Goal: Task Accomplishment & Management: Complete application form

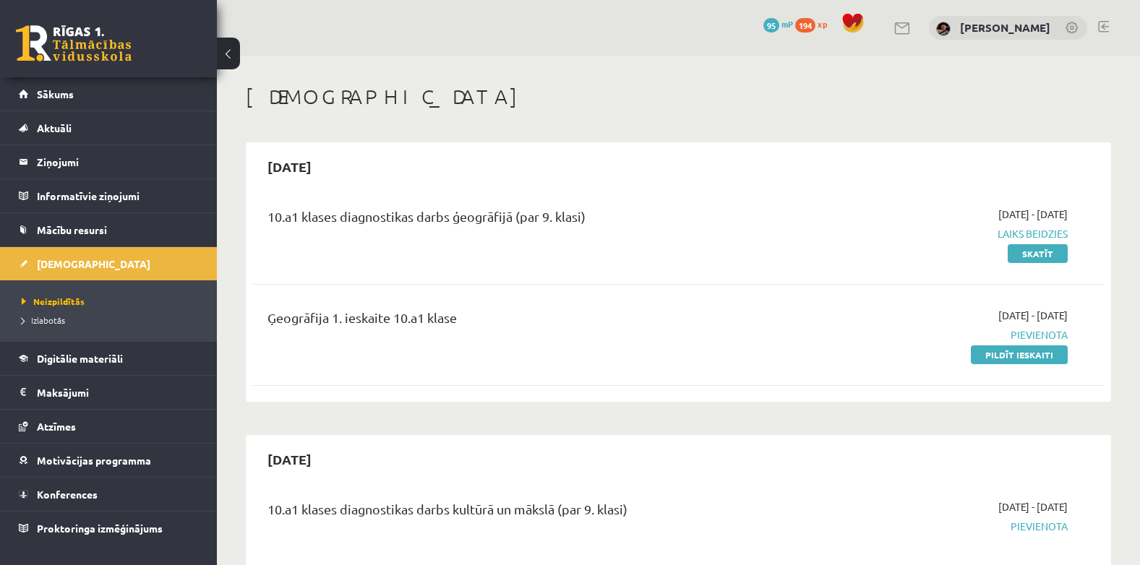
scroll to position [85, 0]
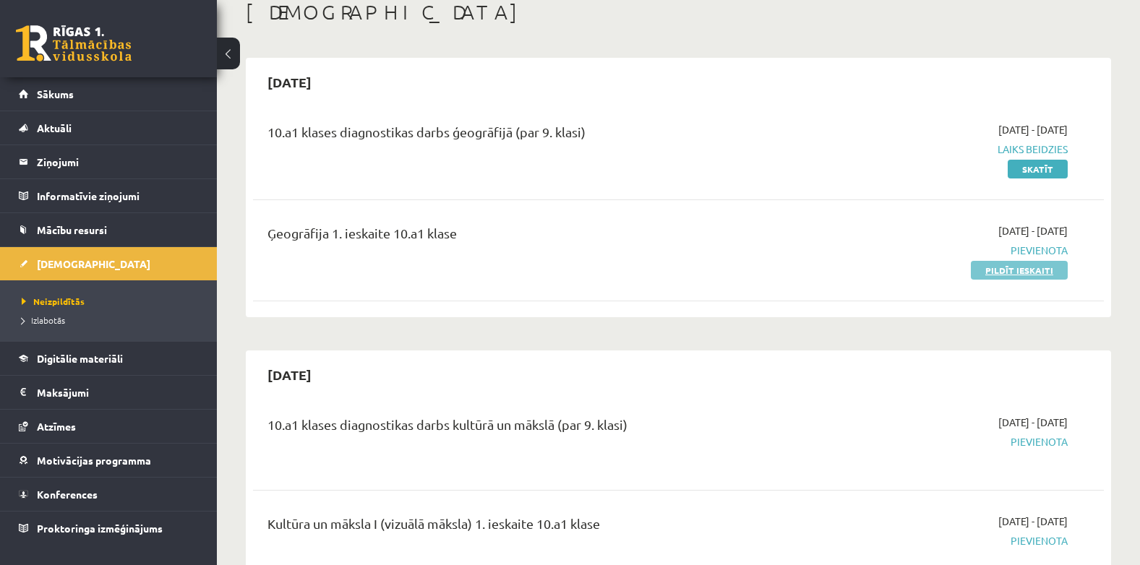
click at [1032, 267] on link "Pildīt ieskaiti" at bounding box center [1019, 270] width 97 height 19
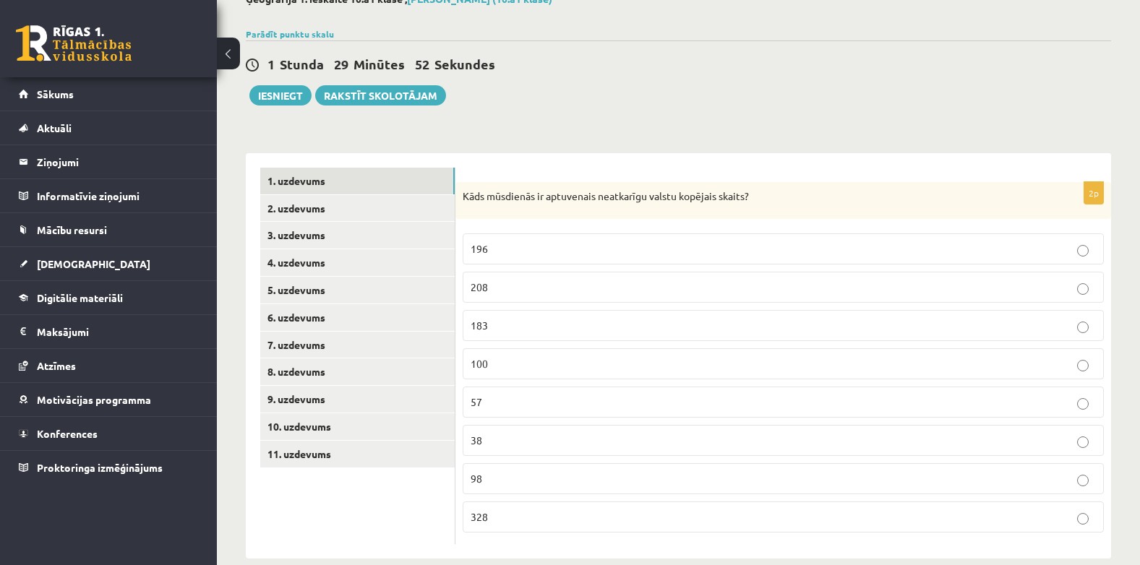
scroll to position [115, 0]
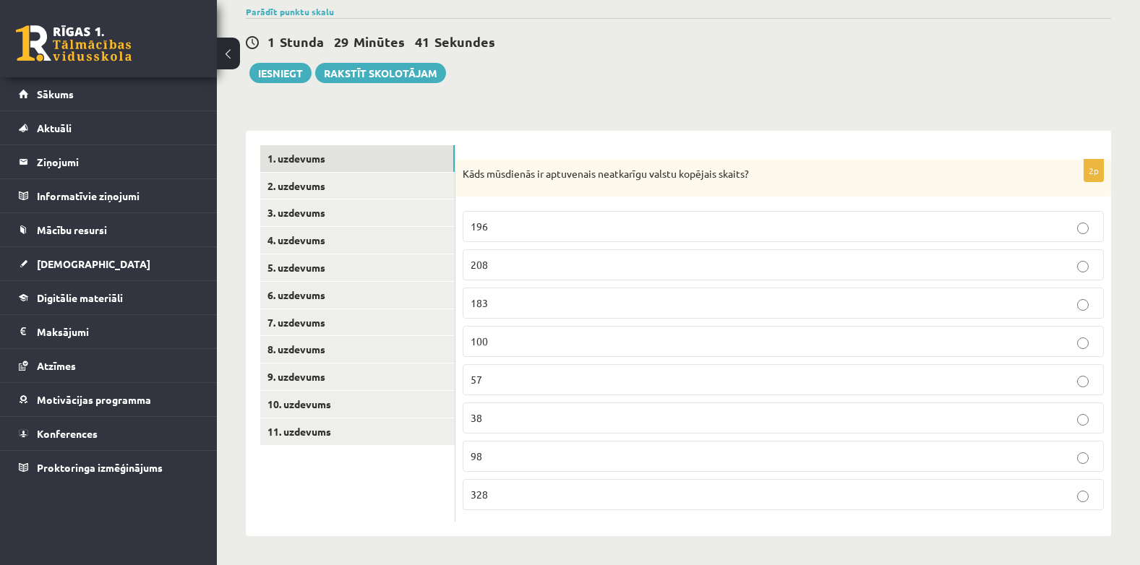
click at [1050, 226] on p "196" at bounding box center [783, 226] width 625 height 15
click at [334, 188] on link "2. uzdevums" at bounding box center [357, 186] width 194 height 27
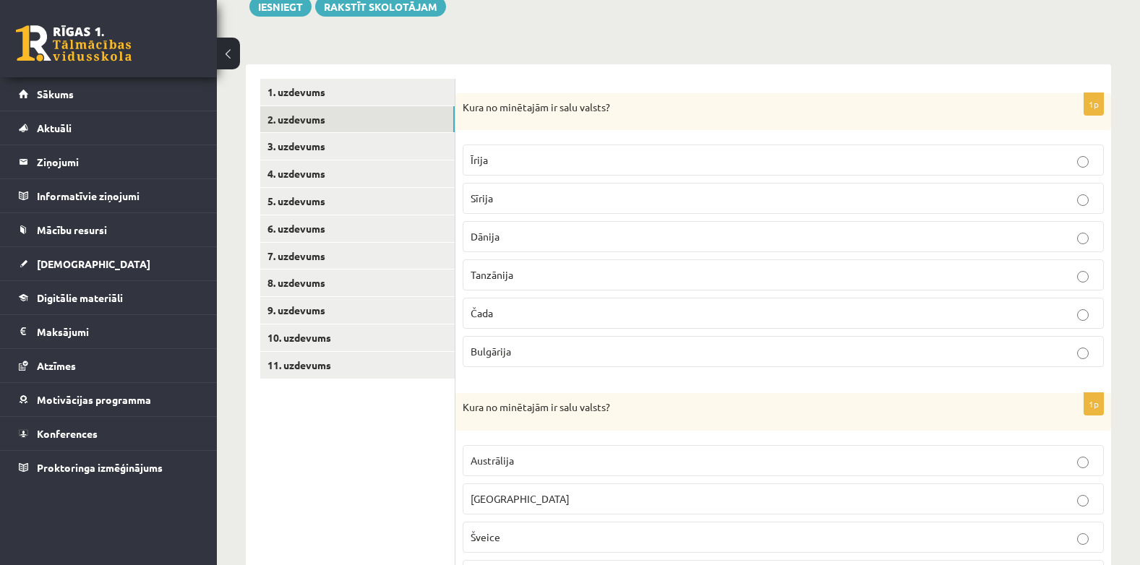
scroll to position [187, 0]
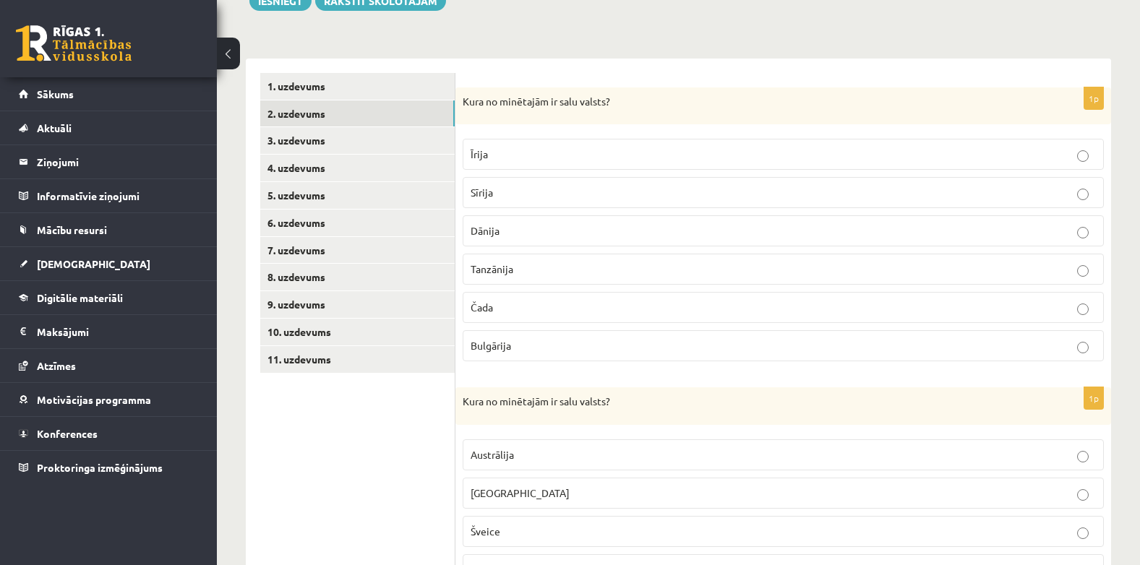
click at [674, 147] on label "Īrija" at bounding box center [783, 154] width 641 height 31
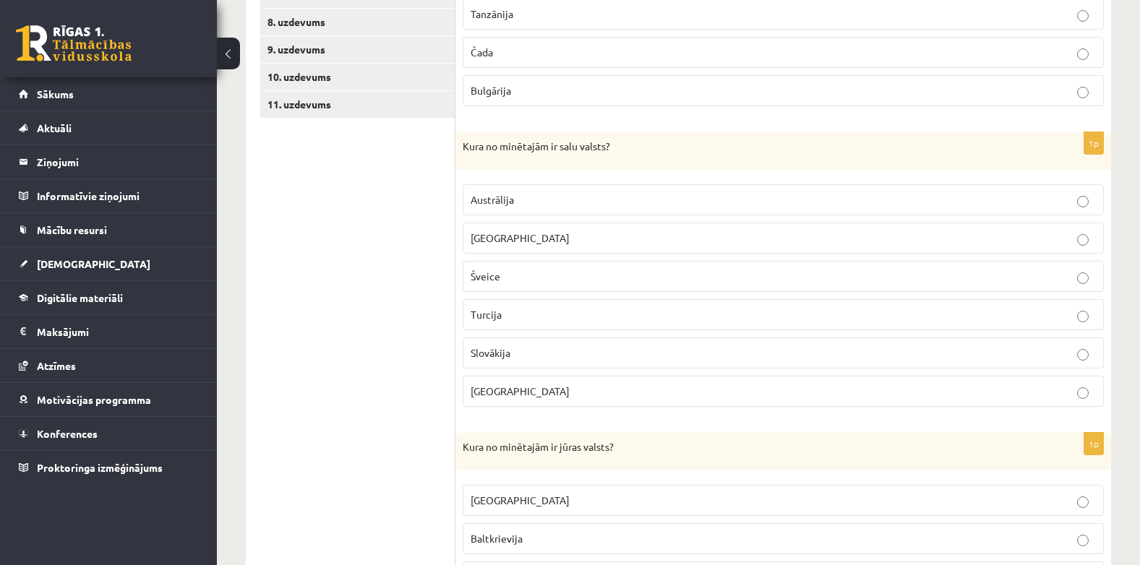
scroll to position [445, 0]
click at [1031, 245] on label "Madagaskara" at bounding box center [783, 235] width 641 height 31
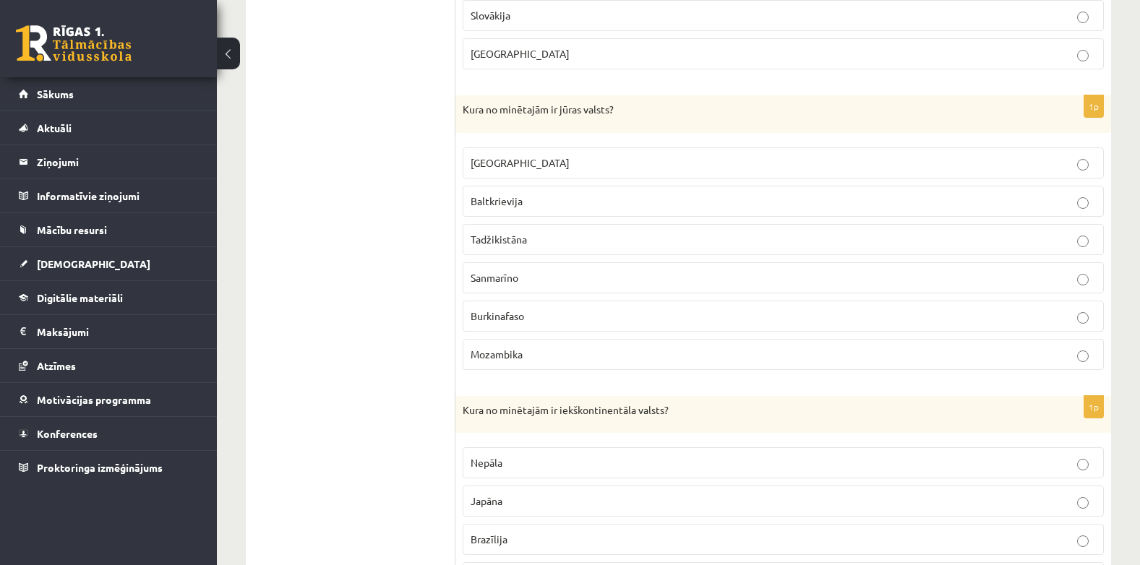
scroll to position [788, 0]
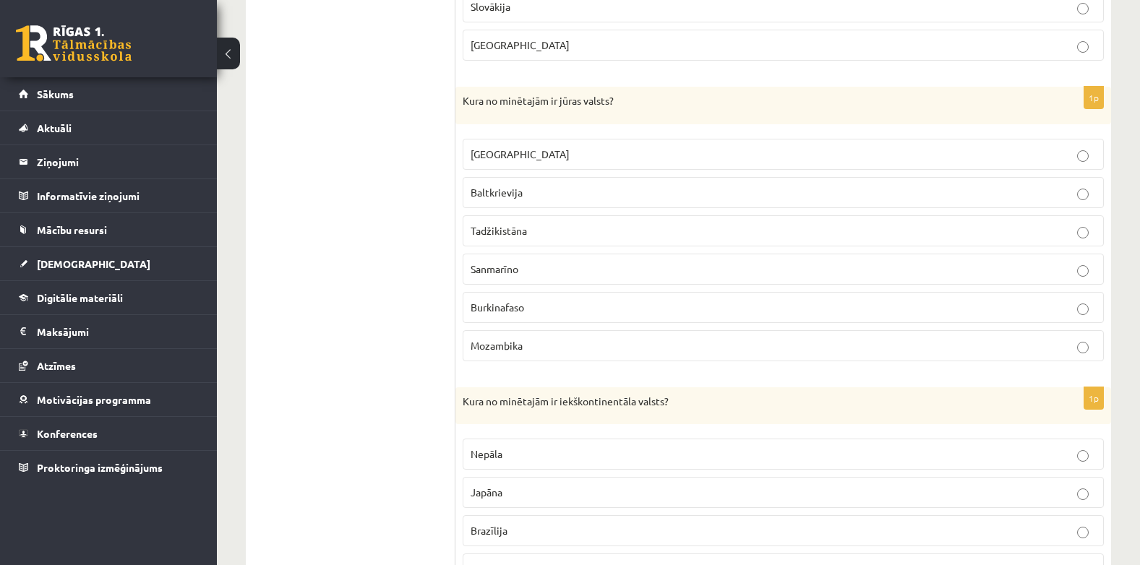
click at [1089, 341] on p "Mozambika" at bounding box center [783, 345] width 625 height 15
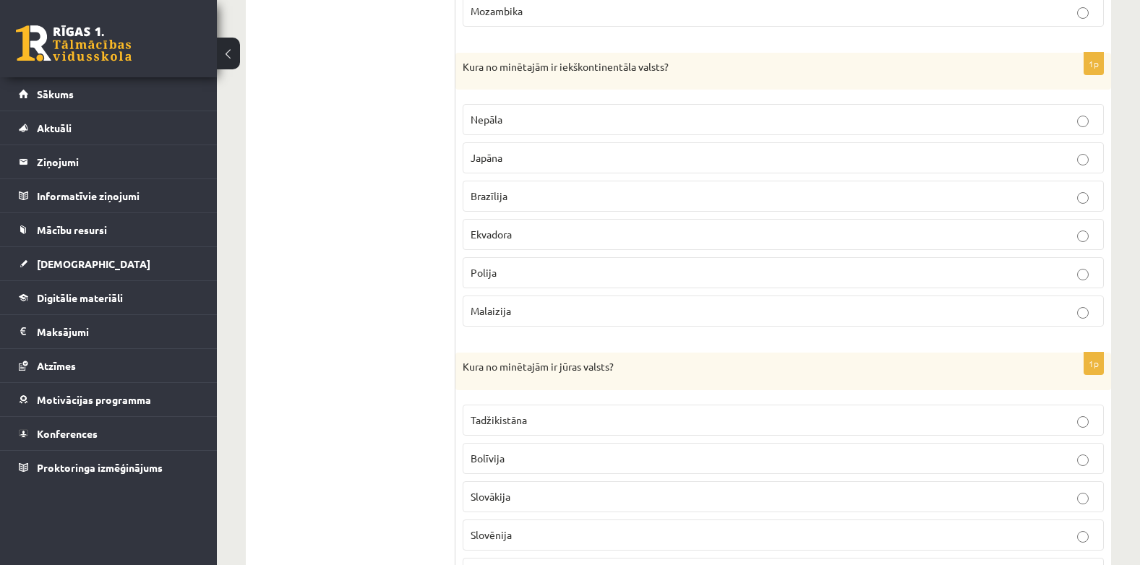
scroll to position [1172, 0]
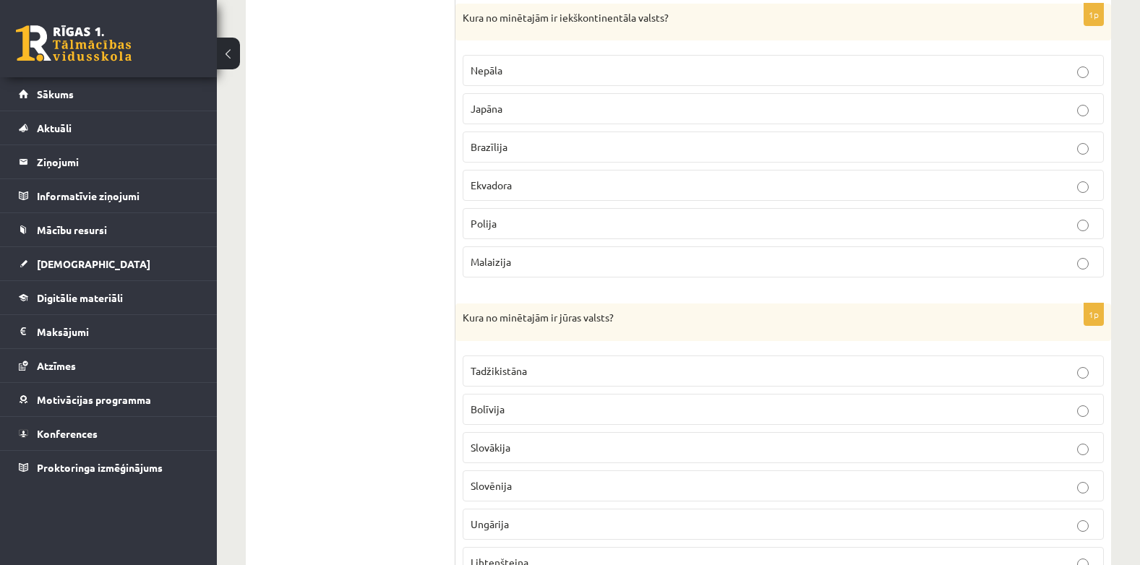
click at [1051, 65] on p "Nepāla" at bounding box center [783, 70] width 625 height 15
click at [1049, 193] on p "Slovēnija" at bounding box center [783, 186] width 625 height 15
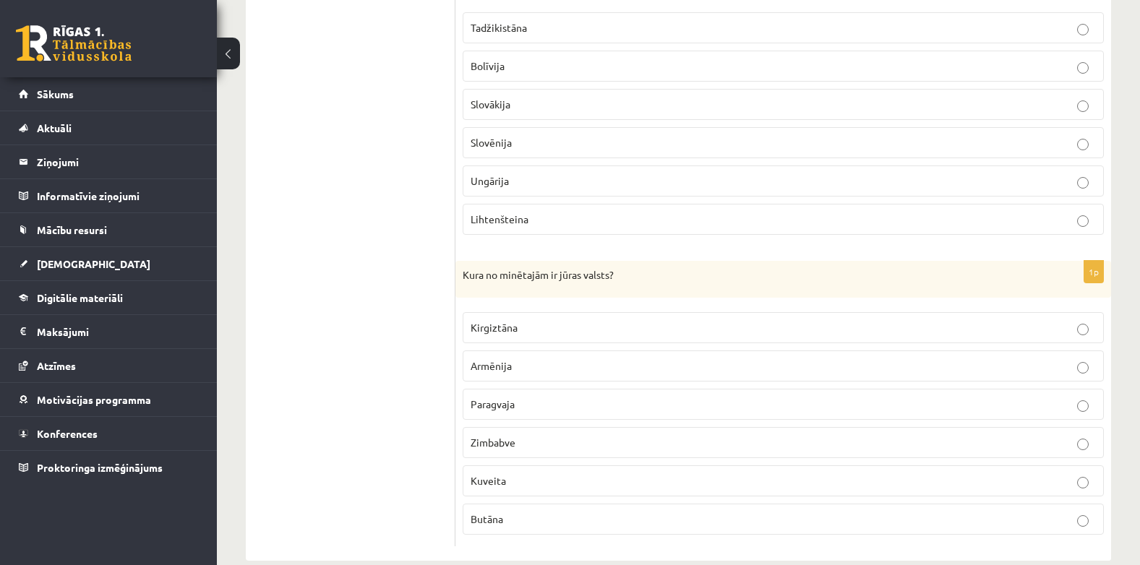
scroll to position [1541, 0]
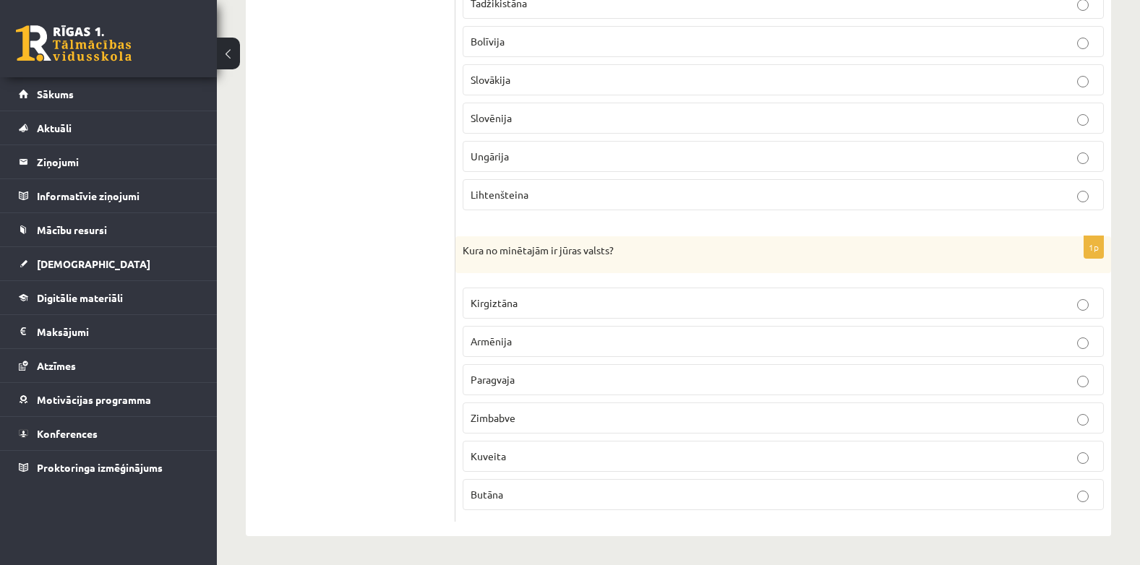
click at [934, 453] on p "Kuveita" at bounding box center [783, 456] width 625 height 15
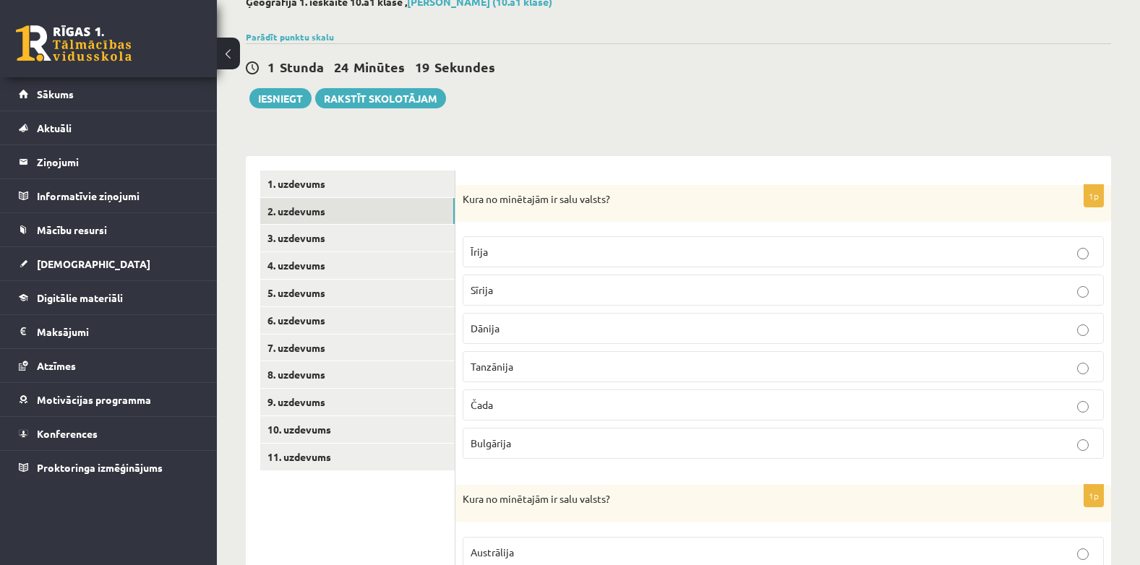
scroll to position [83, 0]
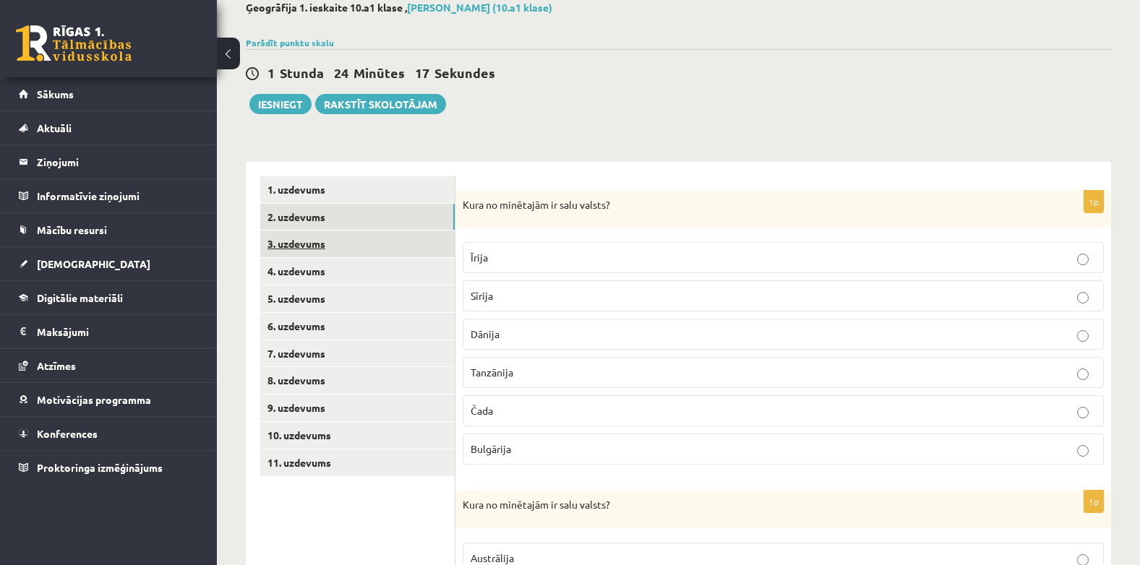
click at [313, 244] on link "3. uzdevums" at bounding box center [357, 244] width 194 height 27
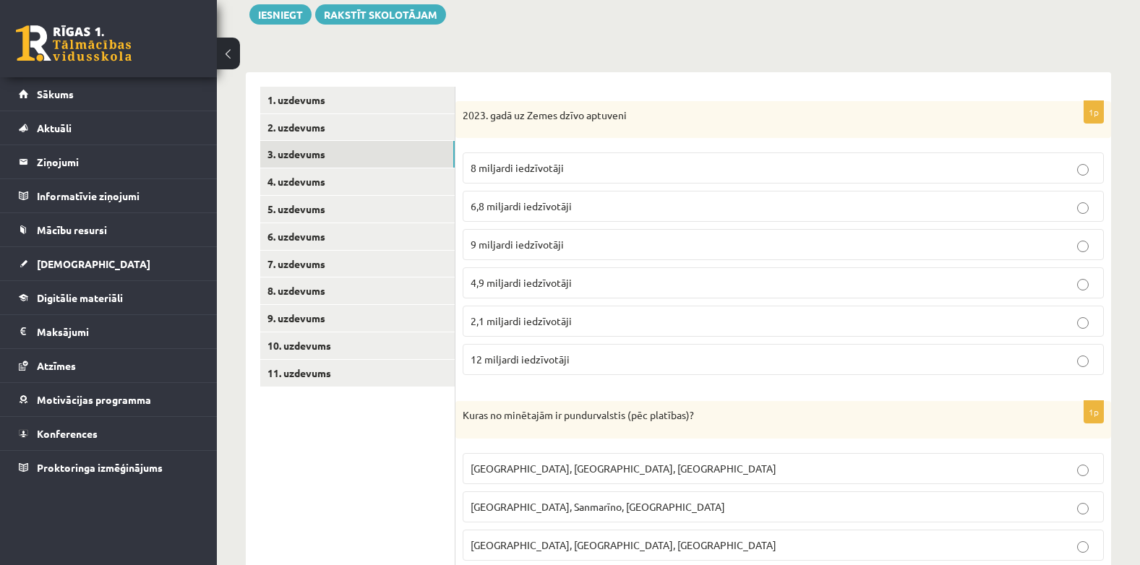
scroll to position [238, 0]
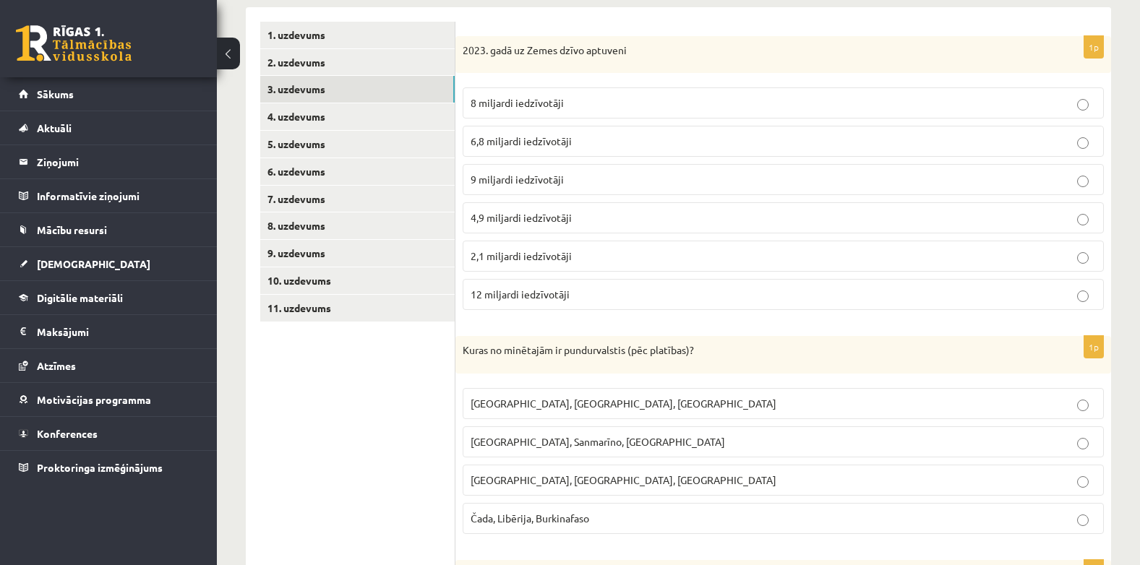
click at [836, 95] on label "8 miljardi iedzīvotāji" at bounding box center [783, 102] width 641 height 31
click at [635, 443] on p "Monako, Sanmarīno, Luksemburga" at bounding box center [783, 441] width 625 height 15
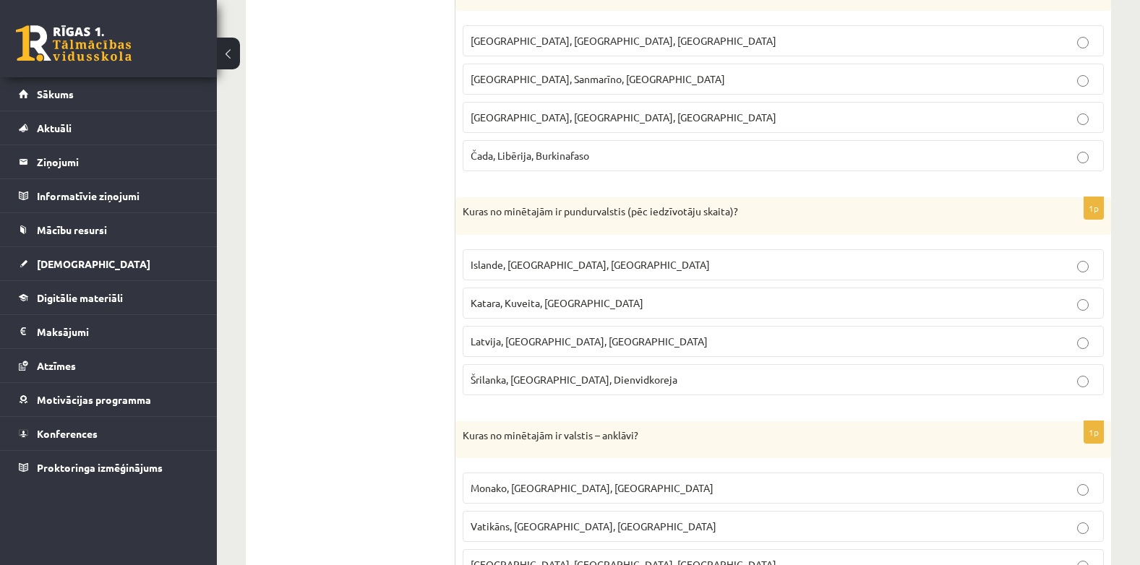
scroll to position [599, 0]
click at [972, 254] on label "Islande, Malta, Surinama" at bounding box center [783, 266] width 641 height 31
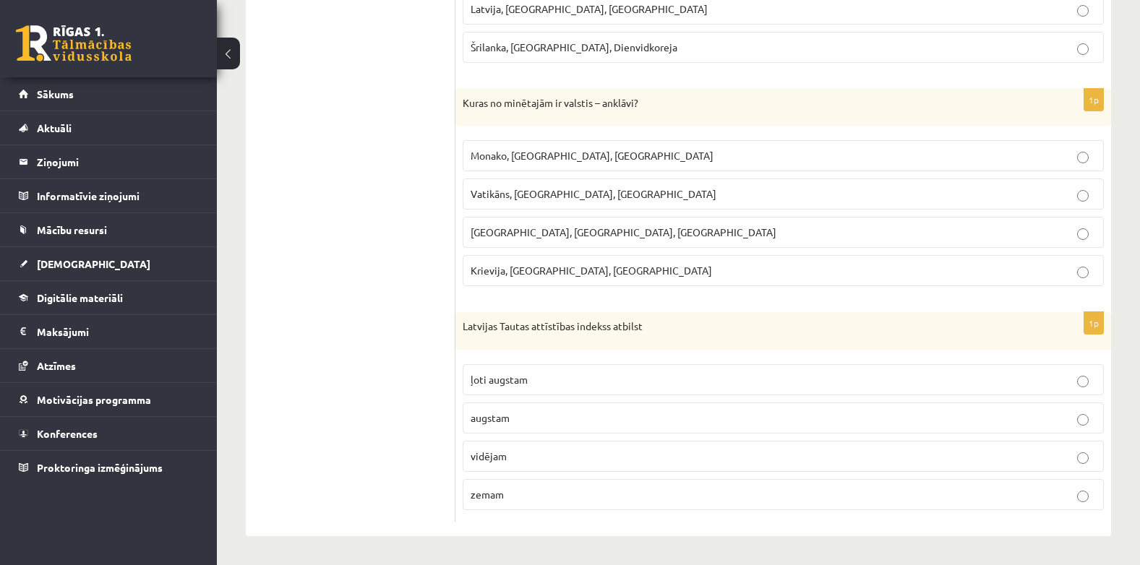
scroll to position [934, 0]
click at [737, 184] on label "Vatikāns, Lesoto, Sanmarīno" at bounding box center [783, 194] width 641 height 31
click at [1072, 374] on p "ļoti augstam" at bounding box center [783, 379] width 625 height 15
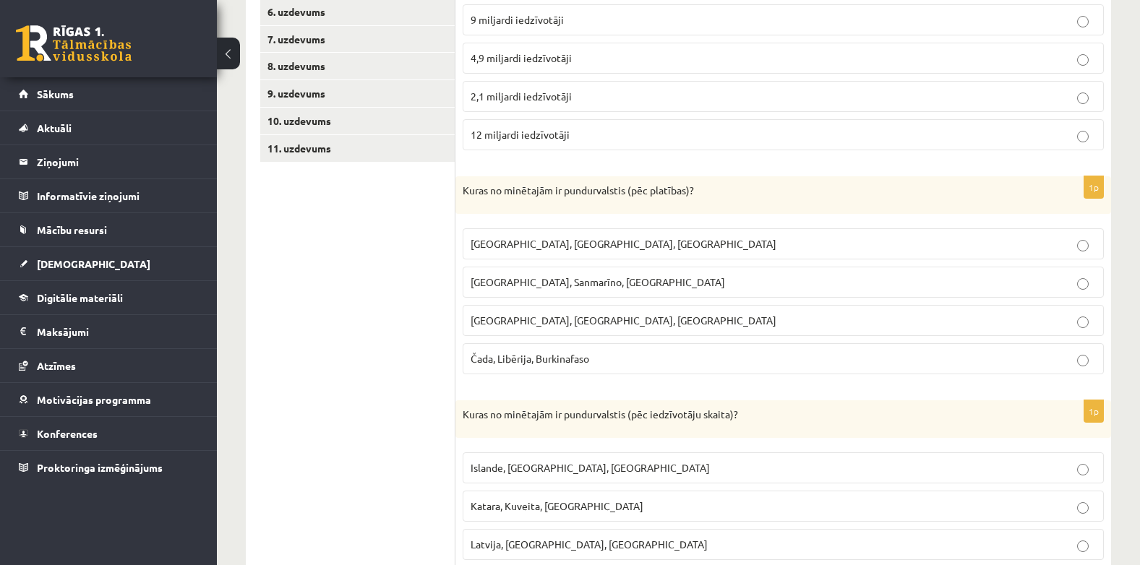
scroll to position [0, 0]
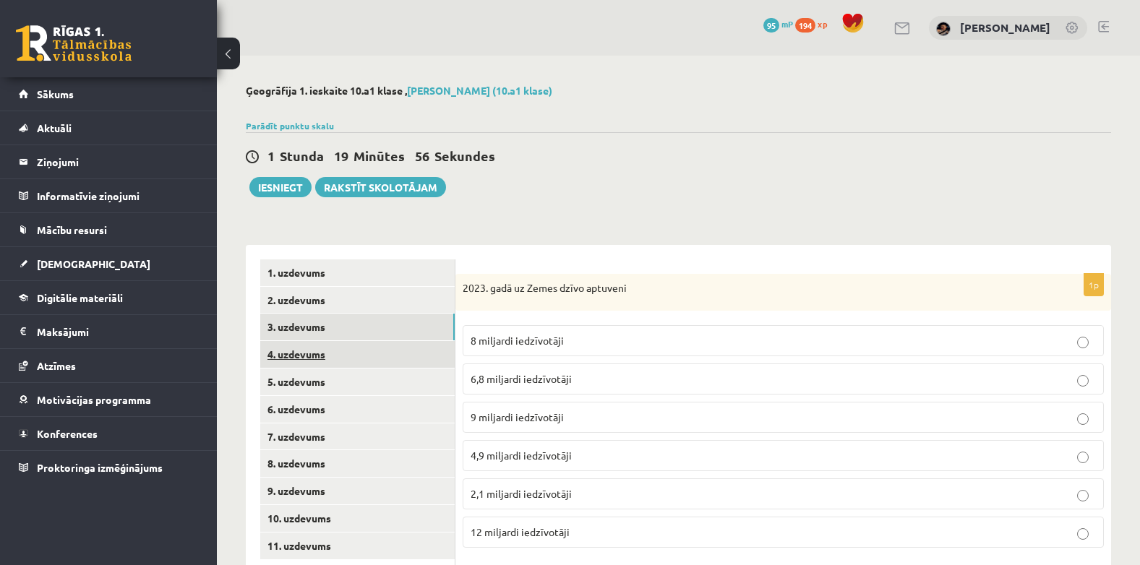
click at [312, 355] on link "4. uzdevums" at bounding box center [357, 354] width 194 height 27
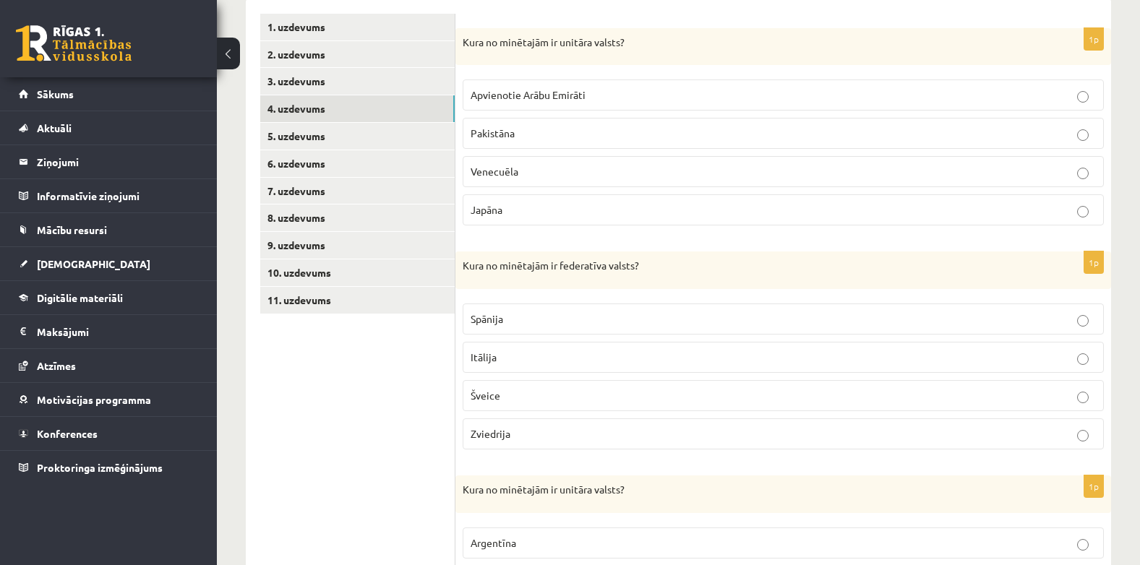
scroll to position [251, 0]
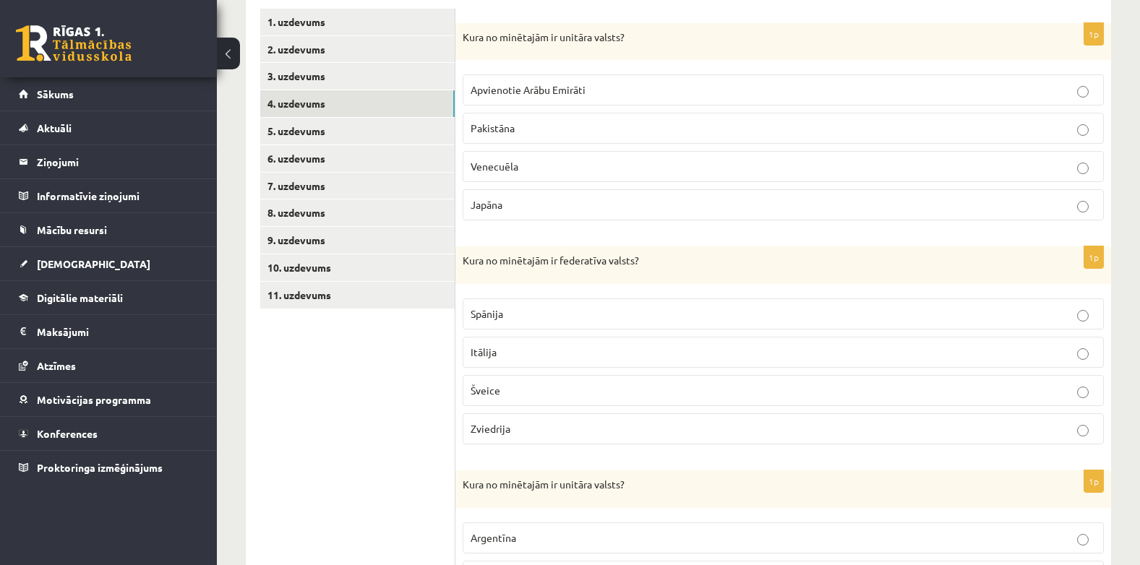
click at [990, 81] on label "Apvienotie Arābu Emirāti" at bounding box center [783, 89] width 641 height 31
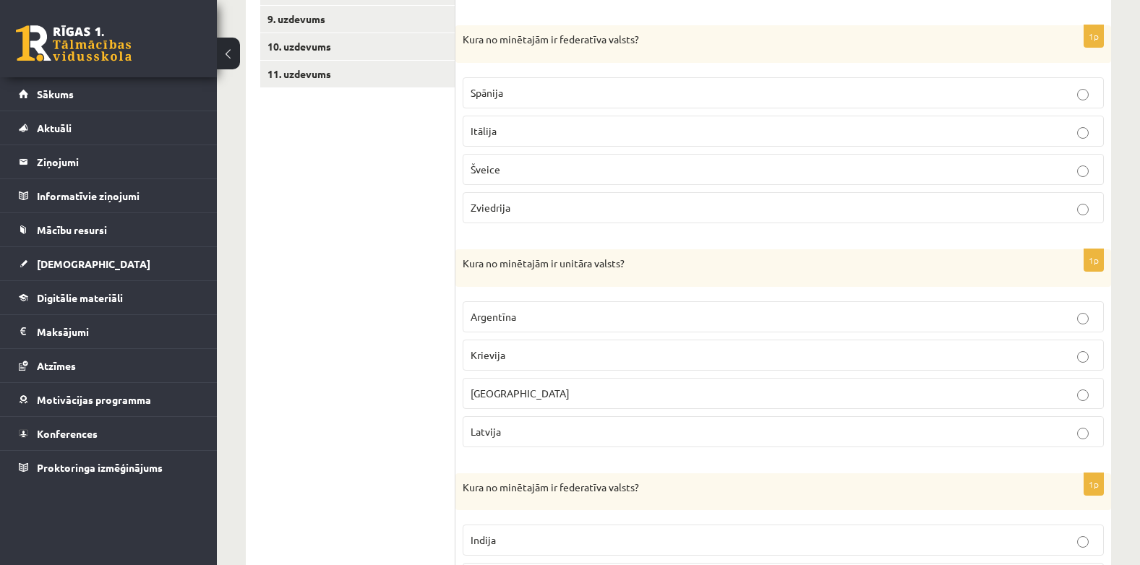
scroll to position [477, 0]
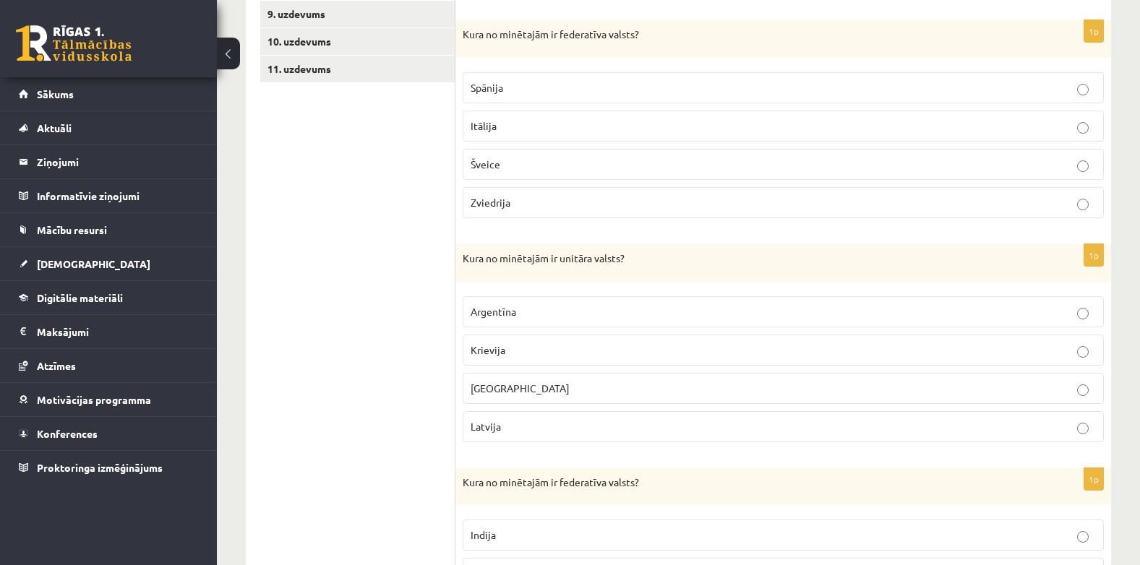
click at [1069, 151] on label "Šveice" at bounding box center [783, 164] width 641 height 31
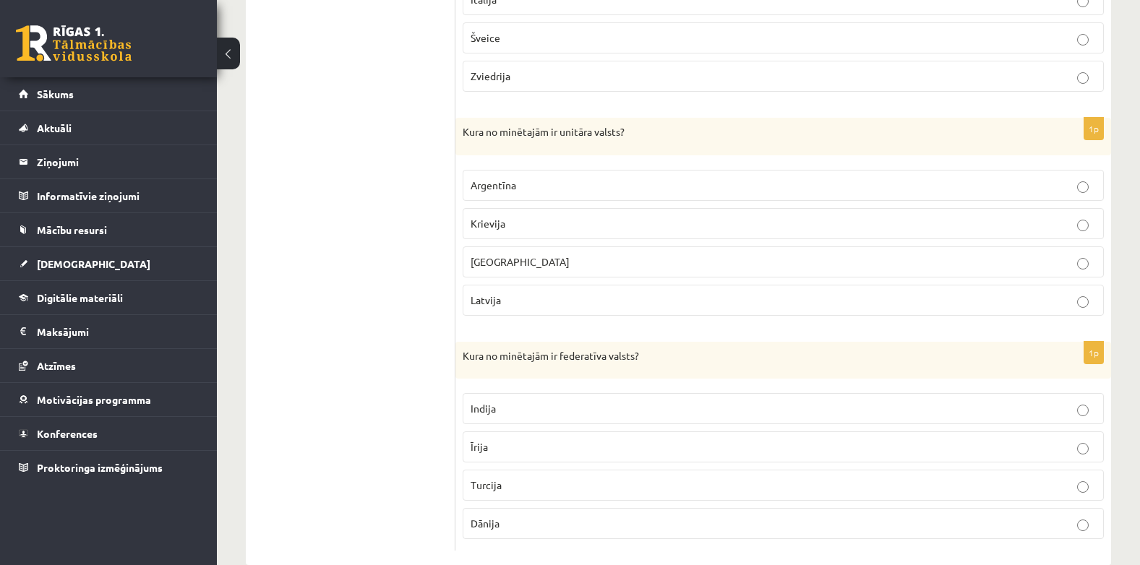
scroll to position [633, 0]
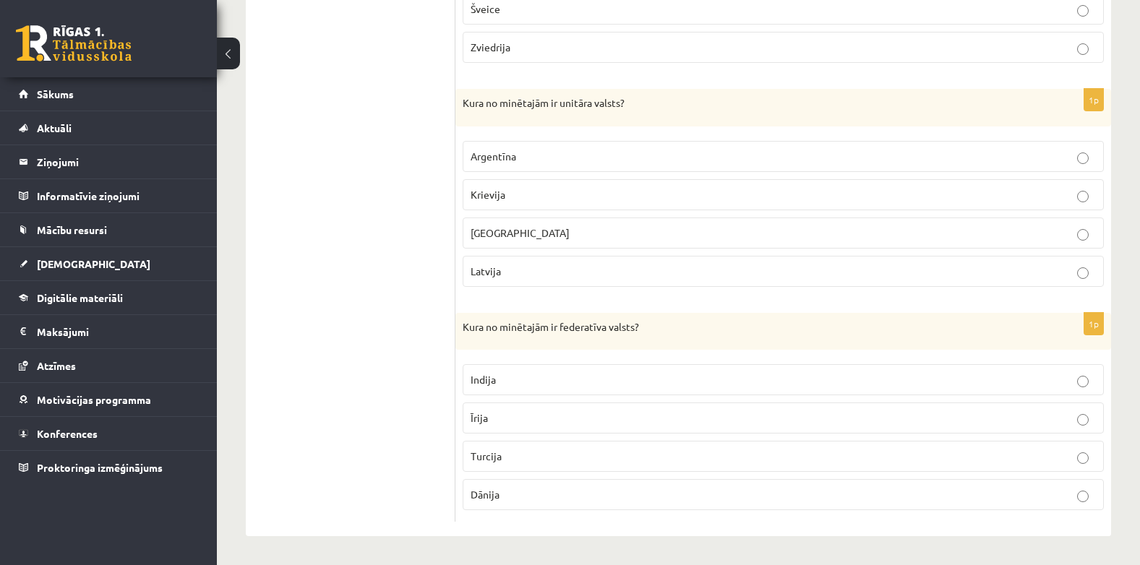
click at [803, 162] on p "Argentīna" at bounding box center [783, 156] width 625 height 15
click at [849, 372] on label "Indija" at bounding box center [783, 379] width 641 height 31
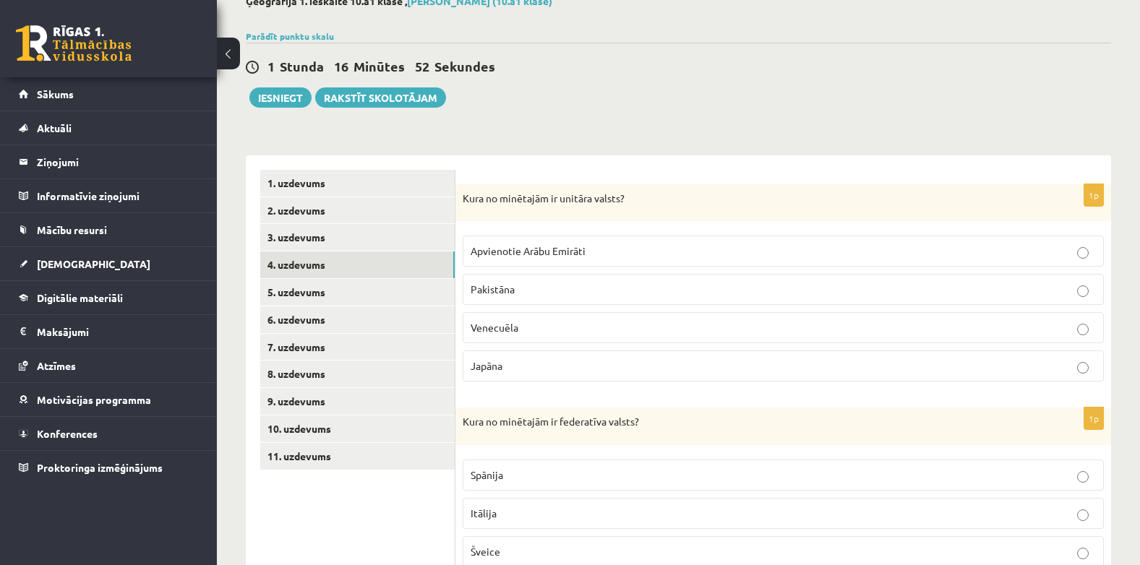
scroll to position [75, 0]
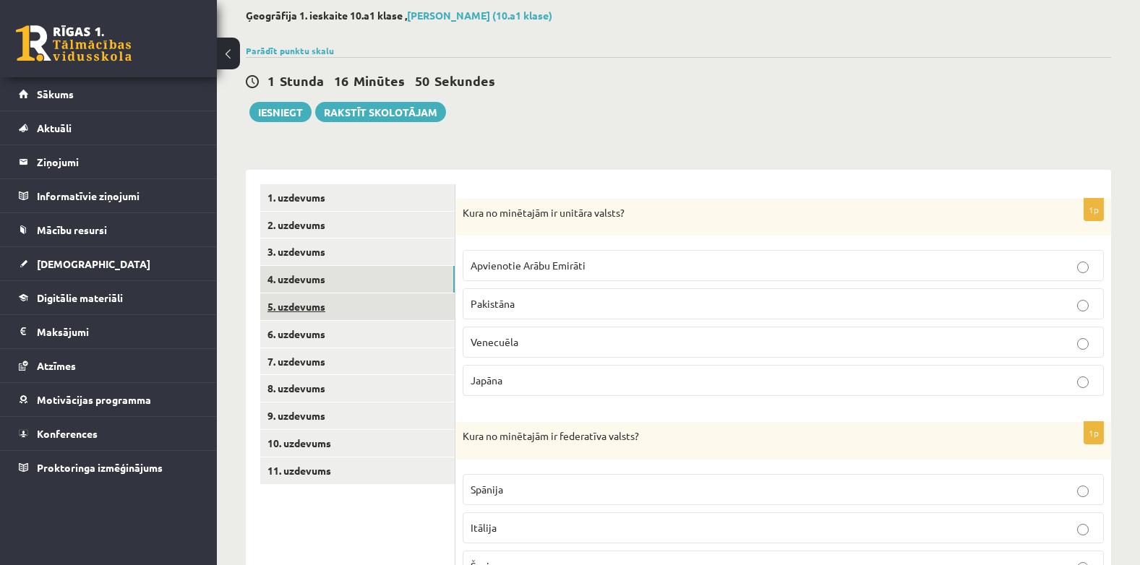
click at [320, 309] on link "5. uzdevums" at bounding box center [357, 307] width 194 height 27
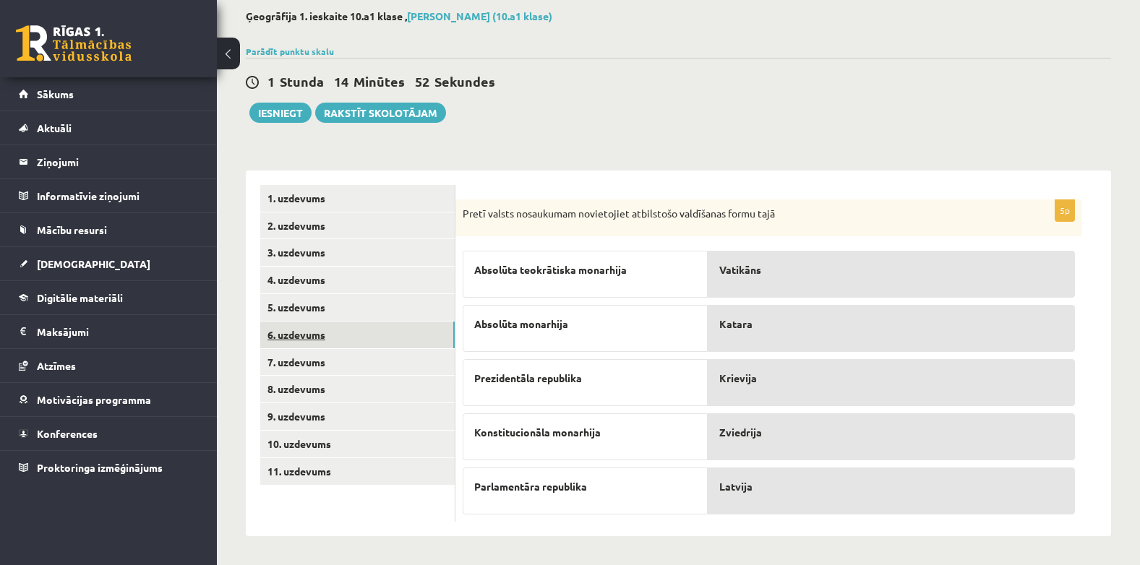
click at [307, 334] on link "6. uzdevums" at bounding box center [357, 335] width 194 height 27
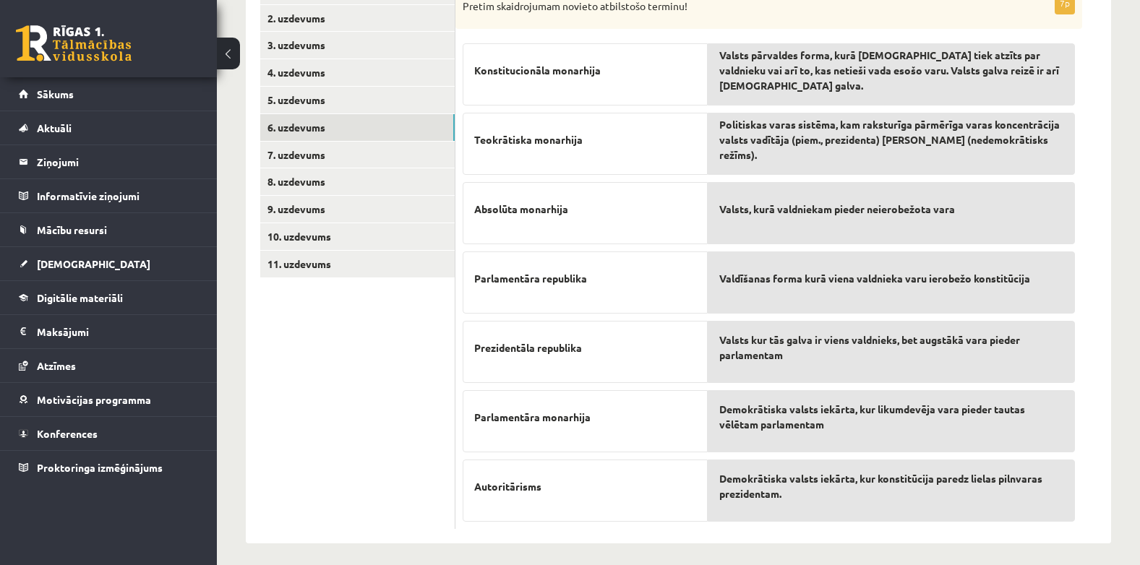
scroll to position [273, 0]
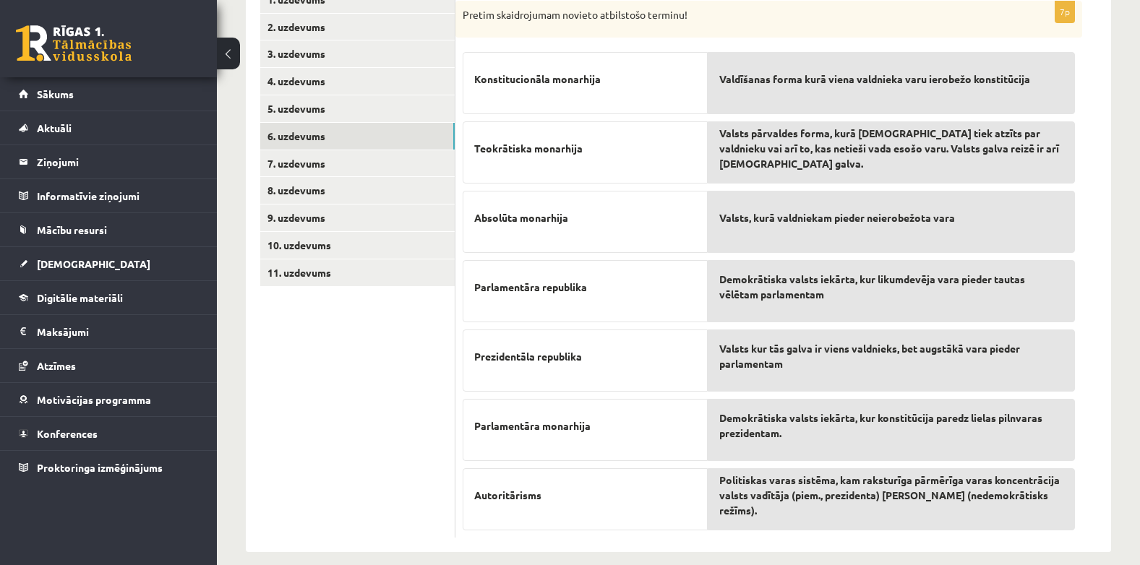
click at [804, 104] on div "Valdīšanas forma kurā viena valdnieka varu ierobežo konstitūcija" at bounding box center [891, 83] width 367 height 62
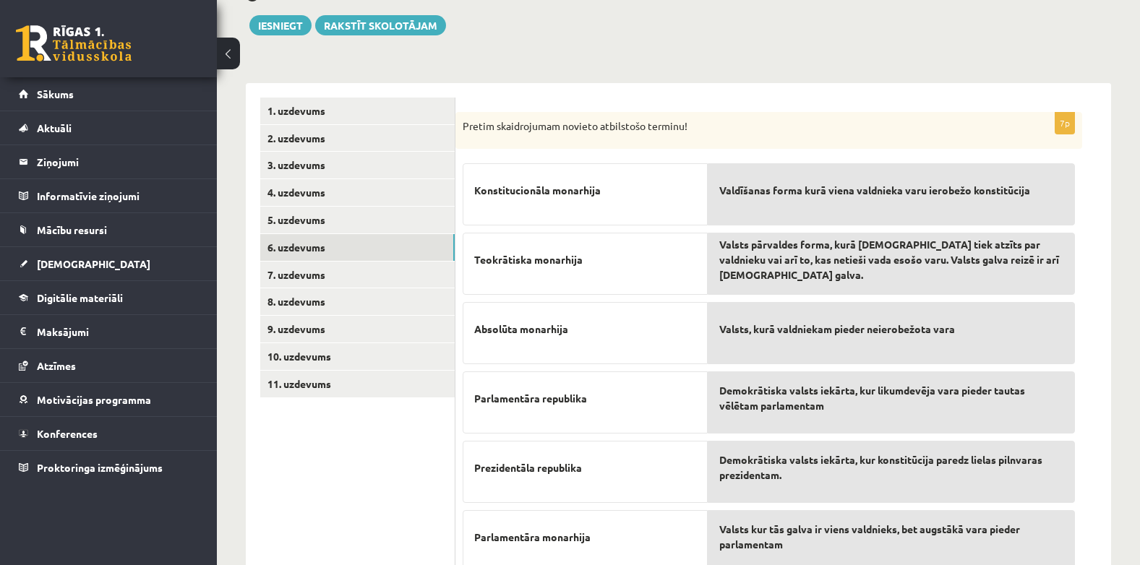
scroll to position [149, 0]
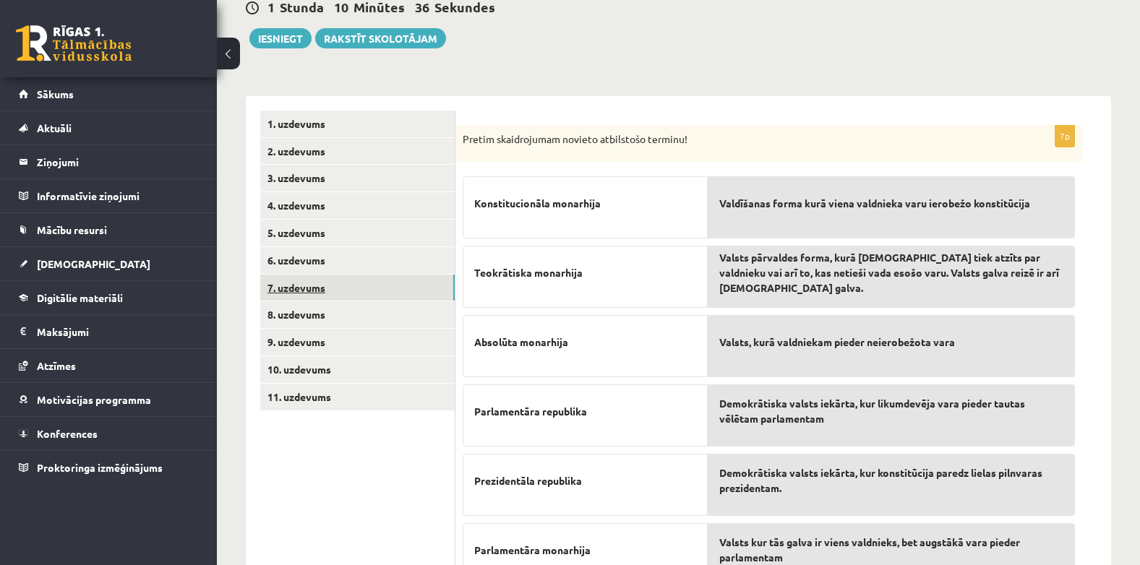
click at [299, 290] on link "7. uzdevums" at bounding box center [357, 288] width 194 height 27
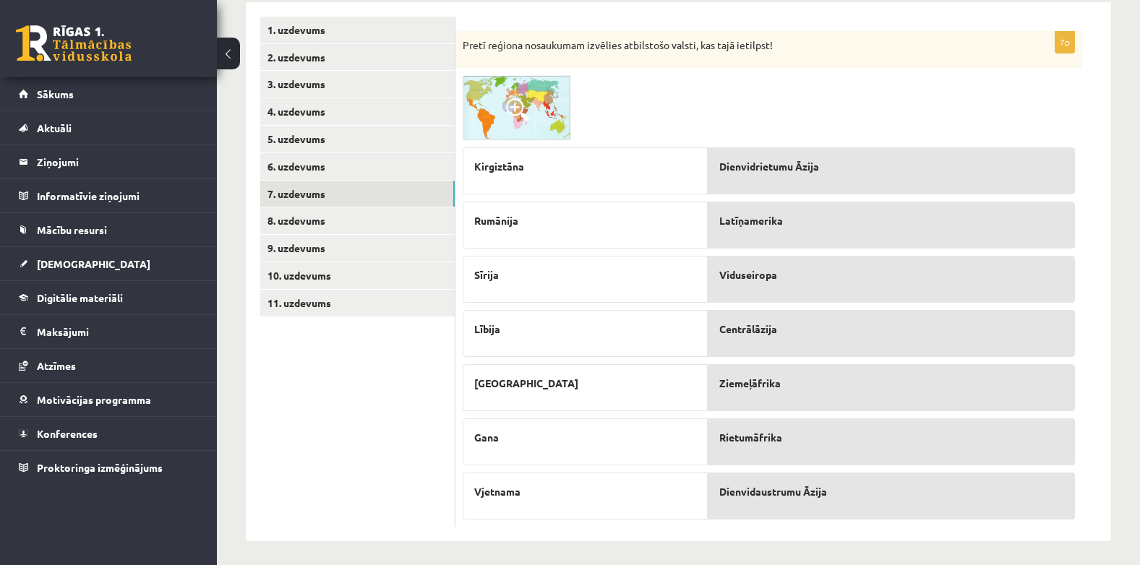
scroll to position [249, 0]
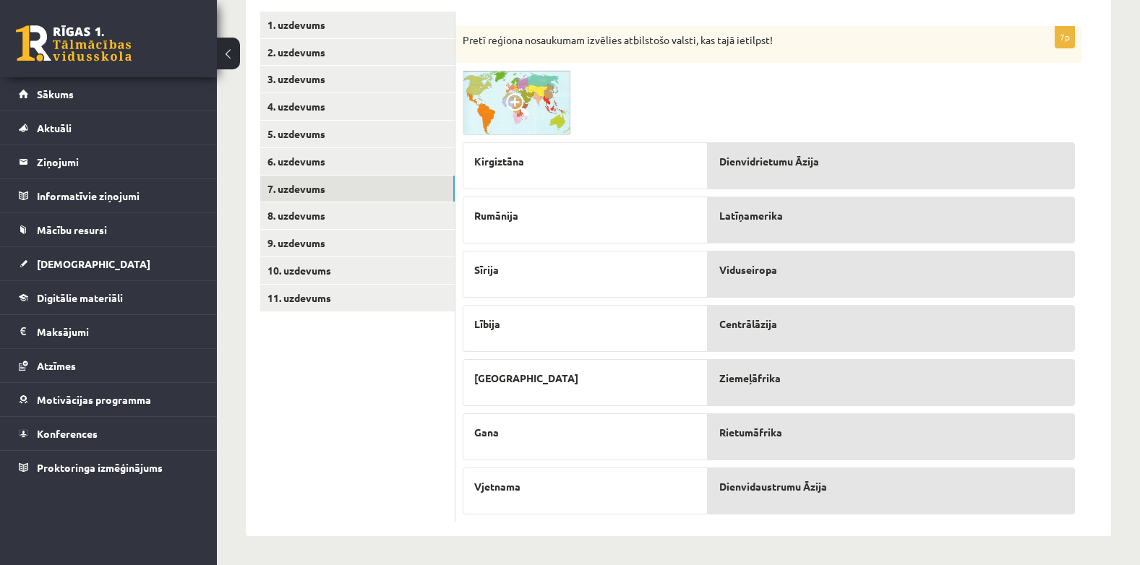
click at [819, 326] on p "Centrālāzija" at bounding box center [891, 324] width 344 height 15
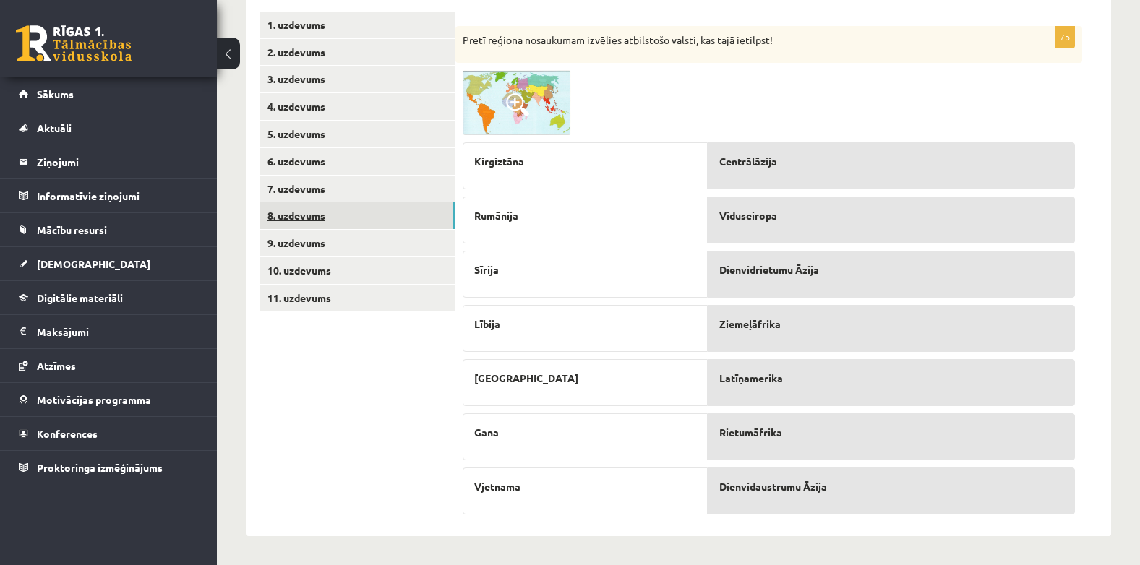
click at [307, 214] on link "8. uzdevums" at bounding box center [357, 215] width 194 height 27
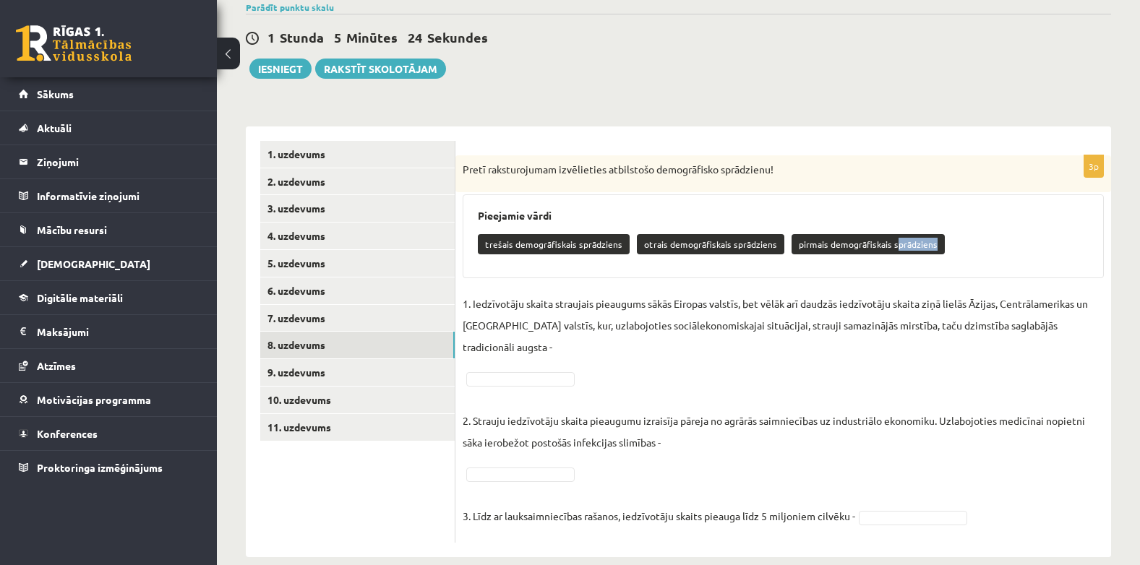
drag, startPoint x: 888, startPoint y: 241, endPoint x: 875, endPoint y: 266, distance: 28.5
click at [875, 267] on div "Pieejamie vārdi trešais demogrāfiskais sprādziens otrais demogrāfiskais sprādzi…" at bounding box center [783, 236] width 641 height 84
drag, startPoint x: 875, startPoint y: 266, endPoint x: 808, endPoint y: 244, distance: 70.9
click at [808, 244] on p "pirmais demogrāfiskais sprādziens" at bounding box center [868, 244] width 153 height 20
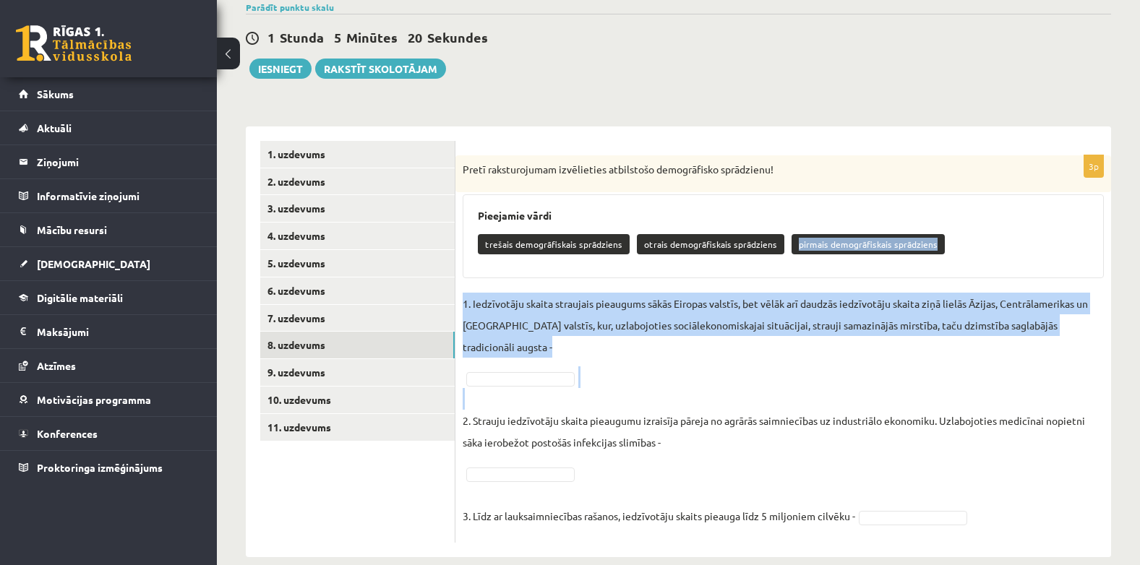
drag, startPoint x: 808, startPoint y: 244, endPoint x: 822, endPoint y: 373, distance: 130.2
click at [822, 373] on div "3p Pretī raksturojumam izvēlieties atbilstošo demogrāfisko sprādzienu! Pieejami…" at bounding box center [783, 349] width 656 height 388
click at [822, 388] on p "2. Strauju iedzīvotāju skaita pieaugumu izraisīja pāreja no agrārās saimniecība…" at bounding box center [783, 420] width 641 height 65
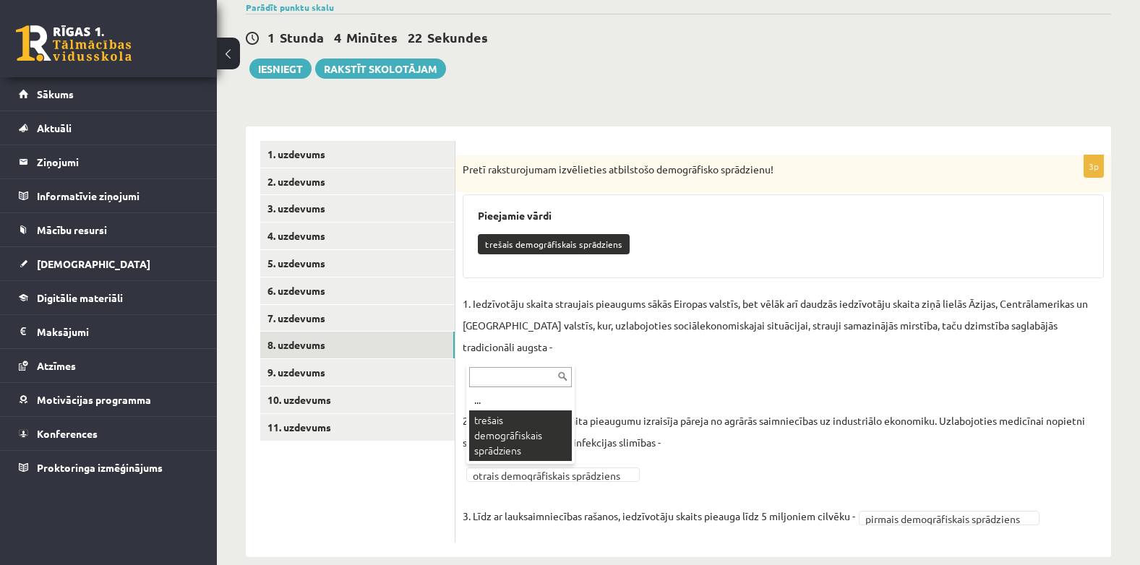
scroll to position [85, 0]
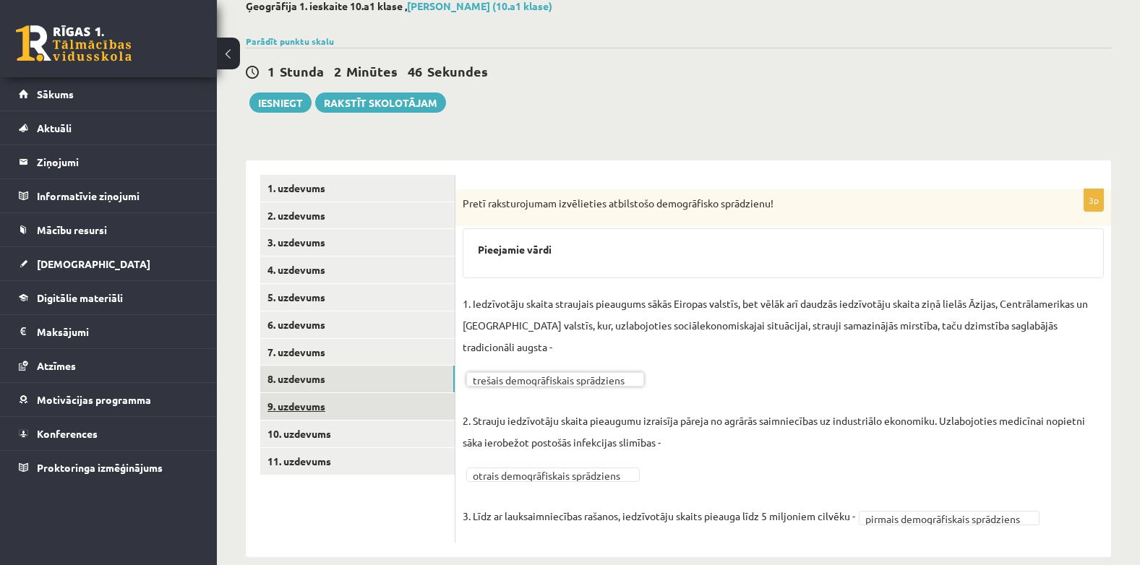
click at [385, 402] on link "9. uzdevums" at bounding box center [357, 406] width 194 height 27
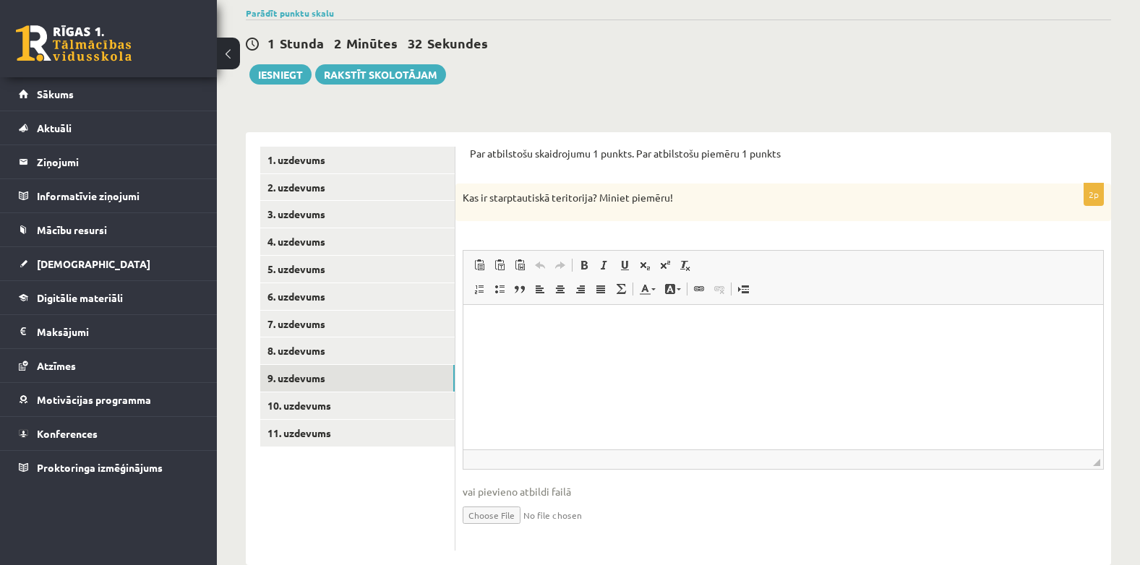
scroll to position [143, 0]
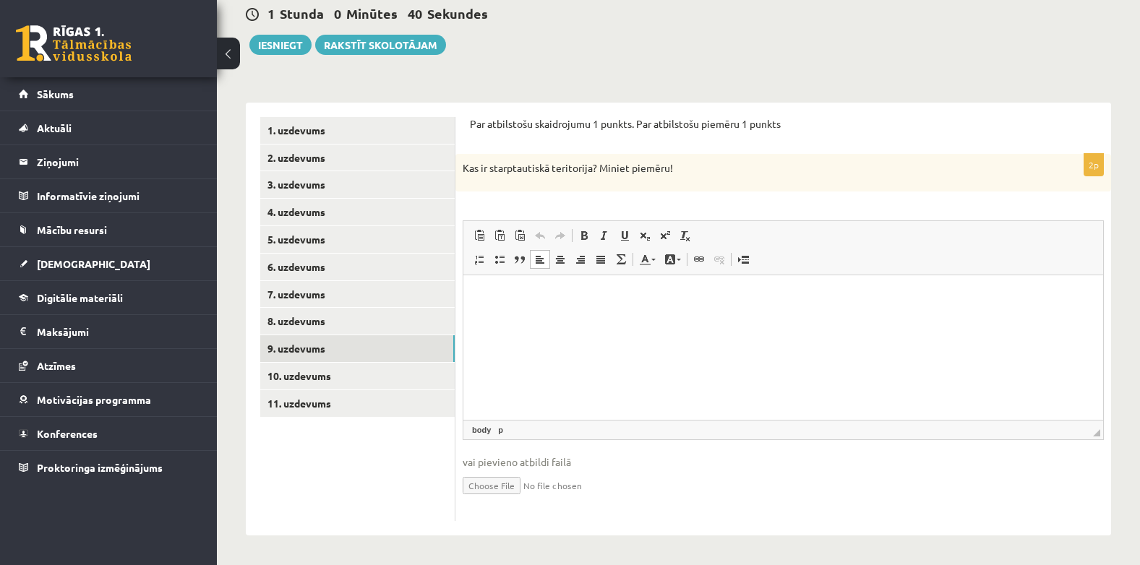
click at [676, 307] on html at bounding box center [783, 297] width 640 height 44
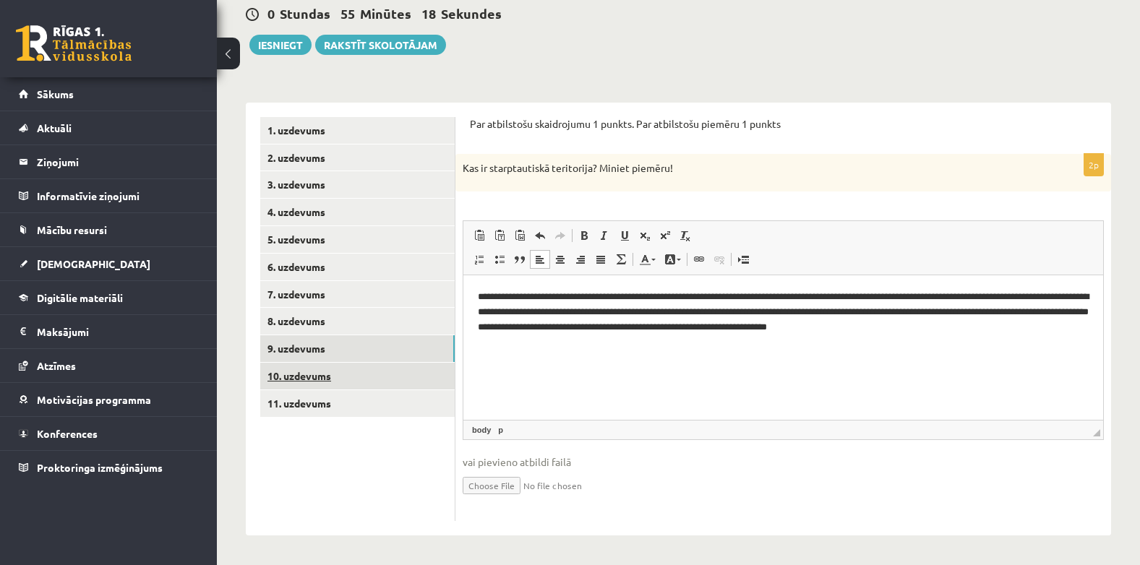
click at [351, 378] on link "10. uzdevums" at bounding box center [357, 376] width 194 height 27
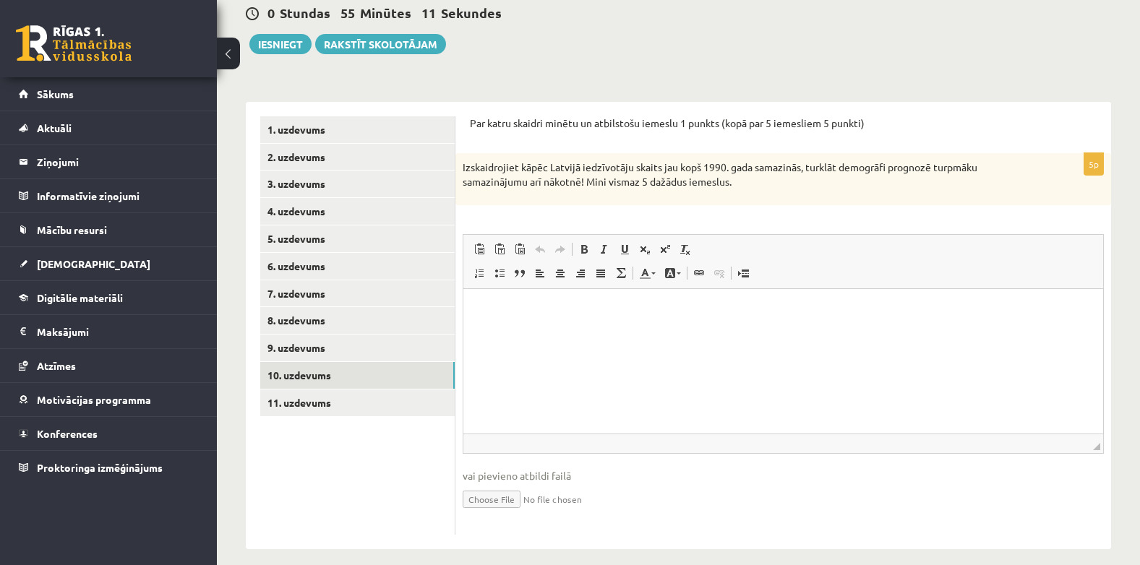
scroll to position [158, 0]
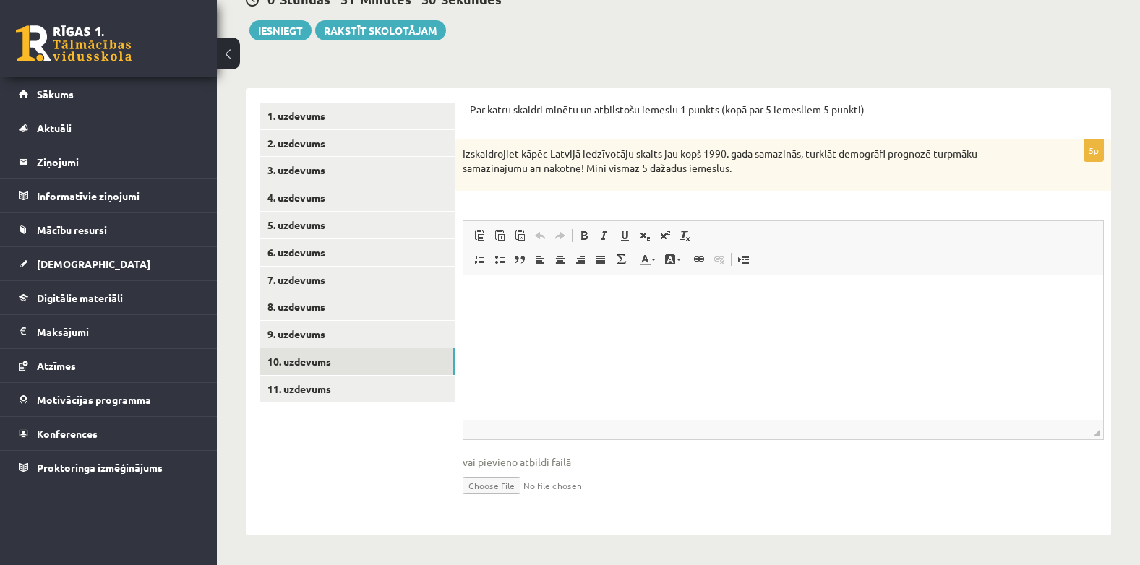
click at [589, 281] on html at bounding box center [783, 297] width 640 height 44
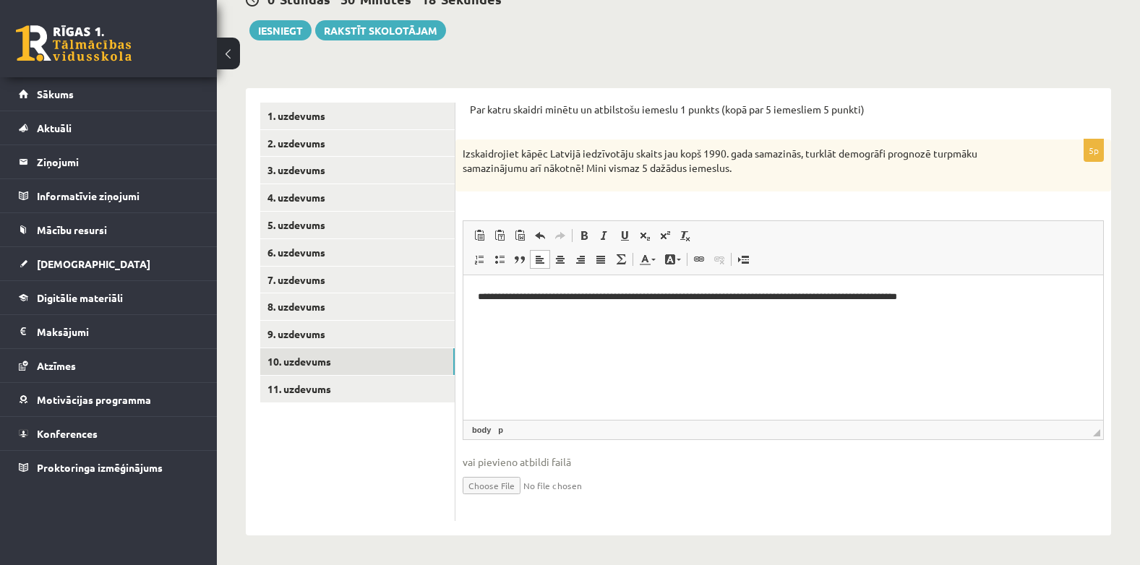
click at [896, 296] on p "**********" at bounding box center [783, 296] width 611 height 15
click at [897, 296] on p "**********" at bounding box center [783, 296] width 611 height 15
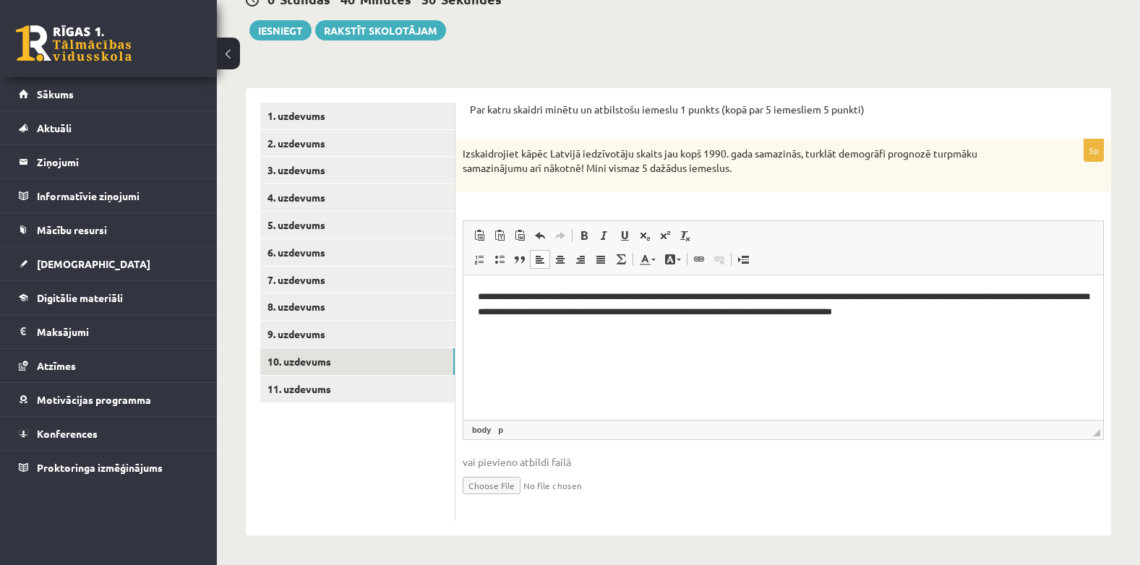
click at [918, 310] on p "**********" at bounding box center [783, 304] width 611 height 30
click at [974, 313] on p "**********" at bounding box center [783, 304] width 611 height 30
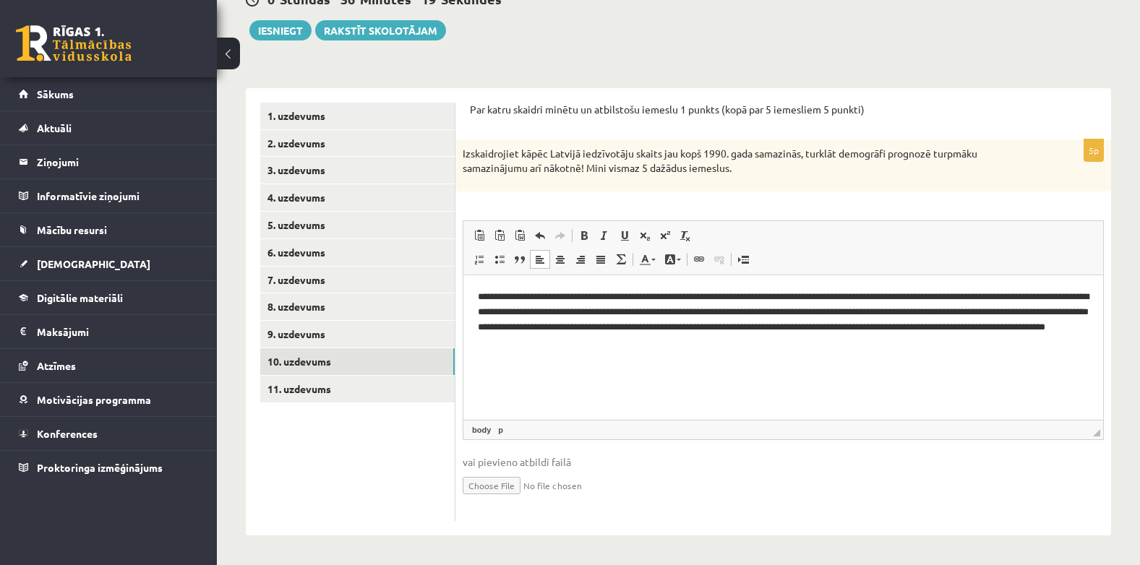
click at [1072, 302] on p "**********" at bounding box center [783, 319] width 611 height 60
click at [554, 315] on p "**********" at bounding box center [783, 319] width 611 height 60
click at [682, 310] on p "**********" at bounding box center [783, 319] width 611 height 60
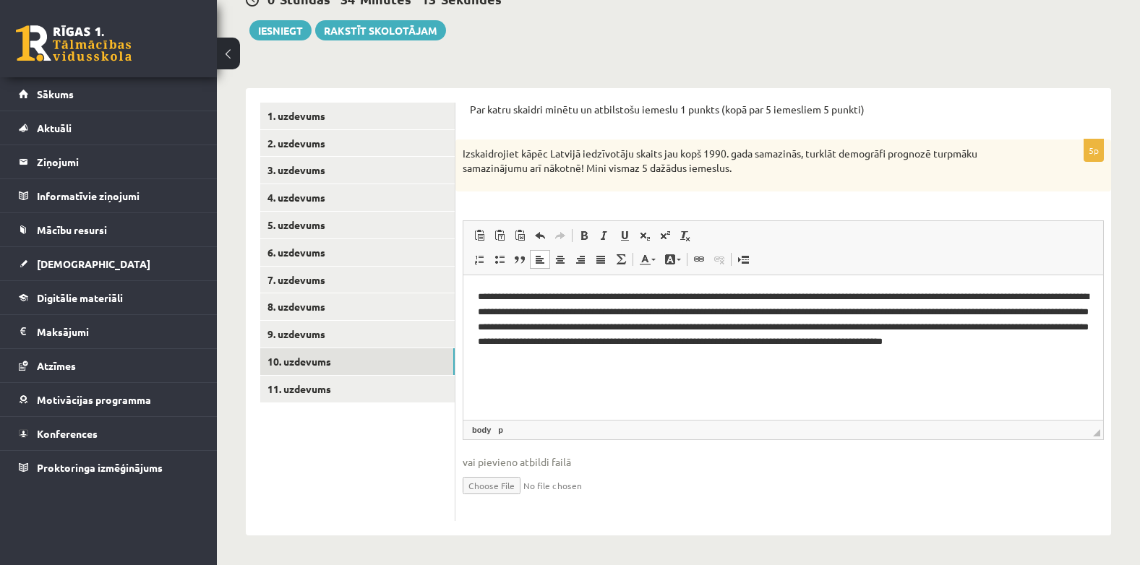
click at [625, 356] on p "**********" at bounding box center [783, 326] width 611 height 75
click at [891, 327] on p "**********" at bounding box center [783, 326] width 611 height 75
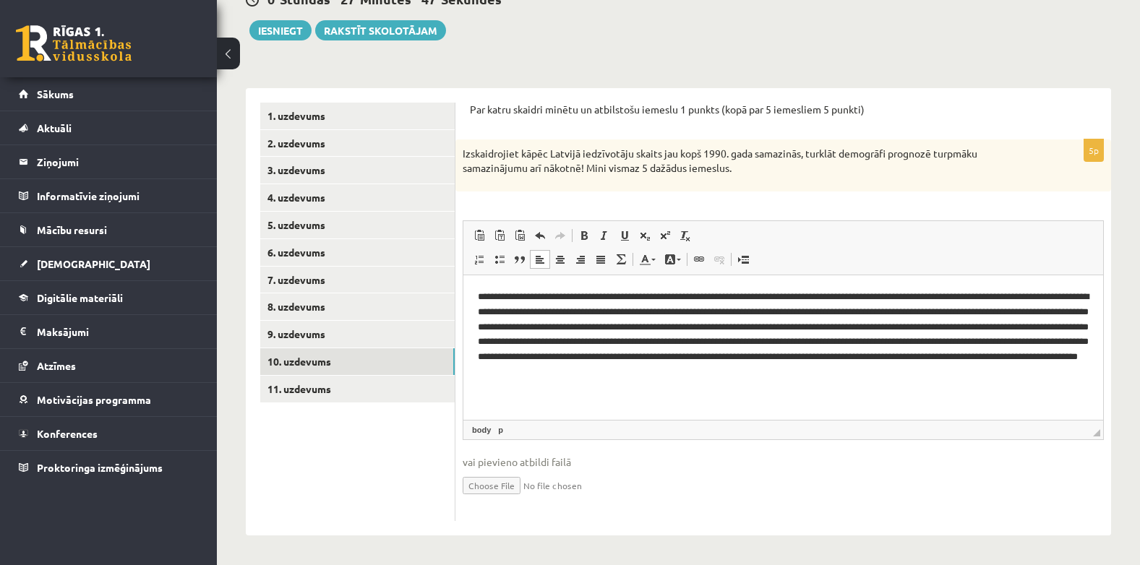
click at [719, 339] on p "**********" at bounding box center [783, 334] width 611 height 90
click at [619, 338] on p "**********" at bounding box center [783, 334] width 611 height 90
click at [622, 340] on p "**********" at bounding box center [783, 334] width 611 height 90
click at [715, 341] on p "**********" at bounding box center [783, 334] width 611 height 90
click at [766, 388] on p "**********" at bounding box center [783, 342] width 611 height 106
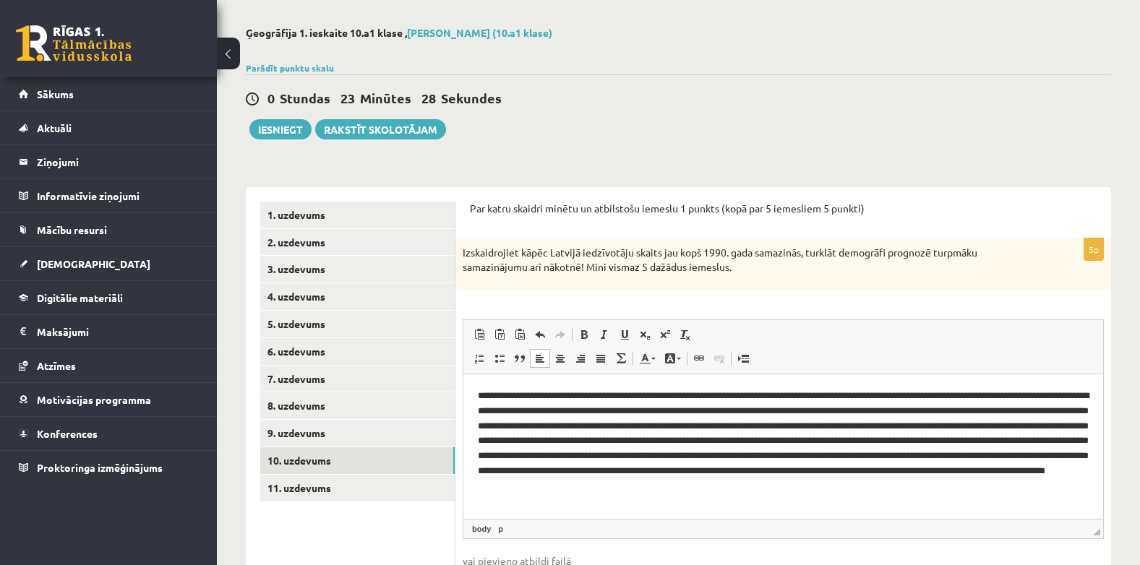
scroll to position [143, 0]
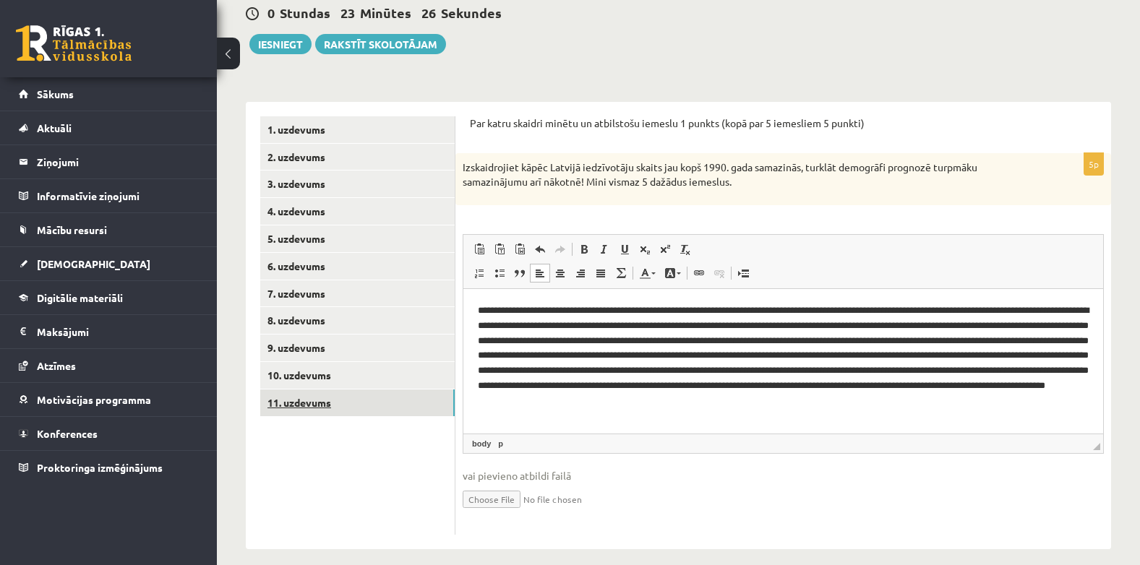
click at [309, 406] on link "11. uzdevums" at bounding box center [357, 403] width 194 height 27
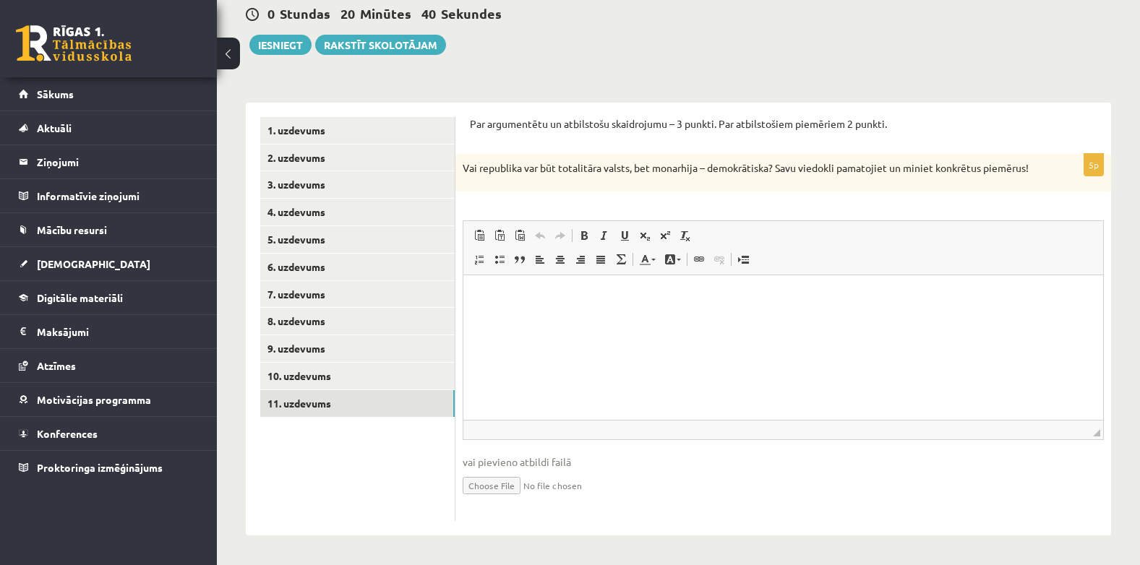
scroll to position [132, 0]
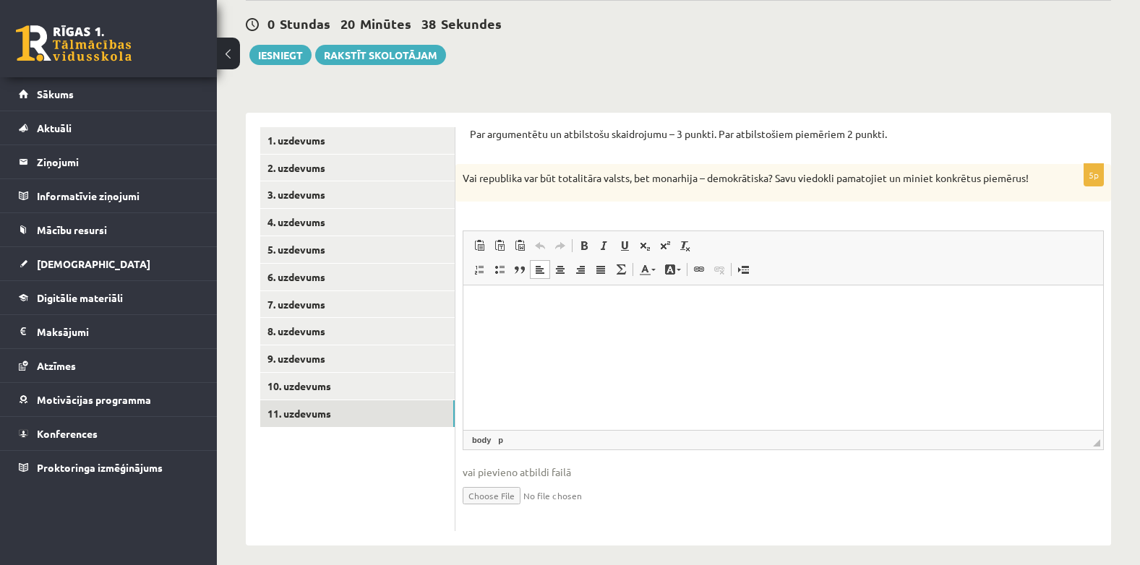
click at [506, 301] on p "Bagātinātā teksta redaktors, wiswyg-editor-user-answer-47024725832500" at bounding box center [783, 306] width 611 height 15
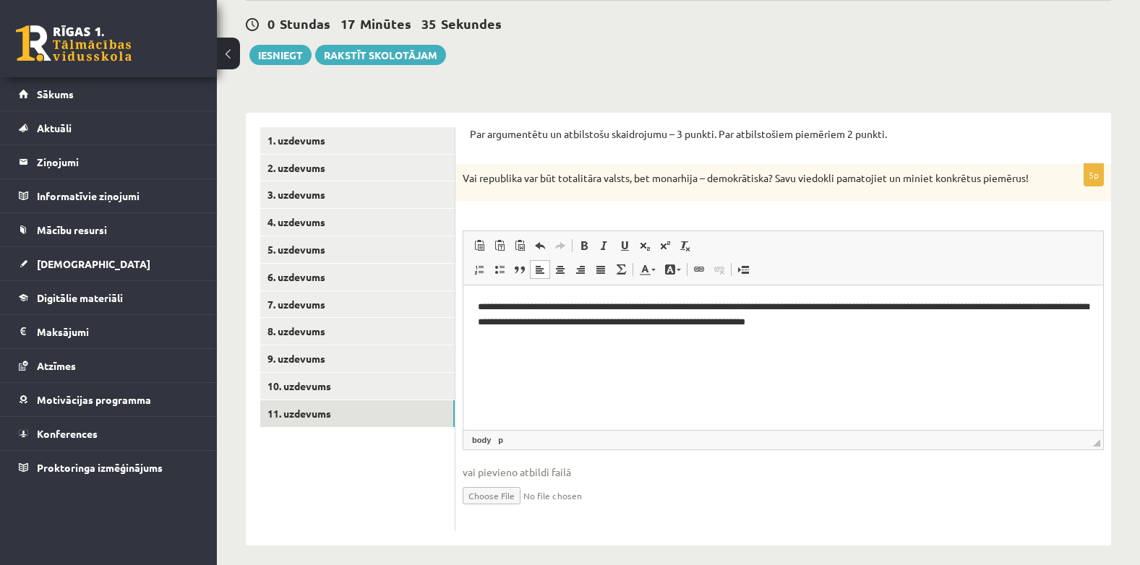
click at [844, 316] on p "**********" at bounding box center [783, 314] width 611 height 30
click at [920, 320] on p "**********" at bounding box center [783, 314] width 611 height 30
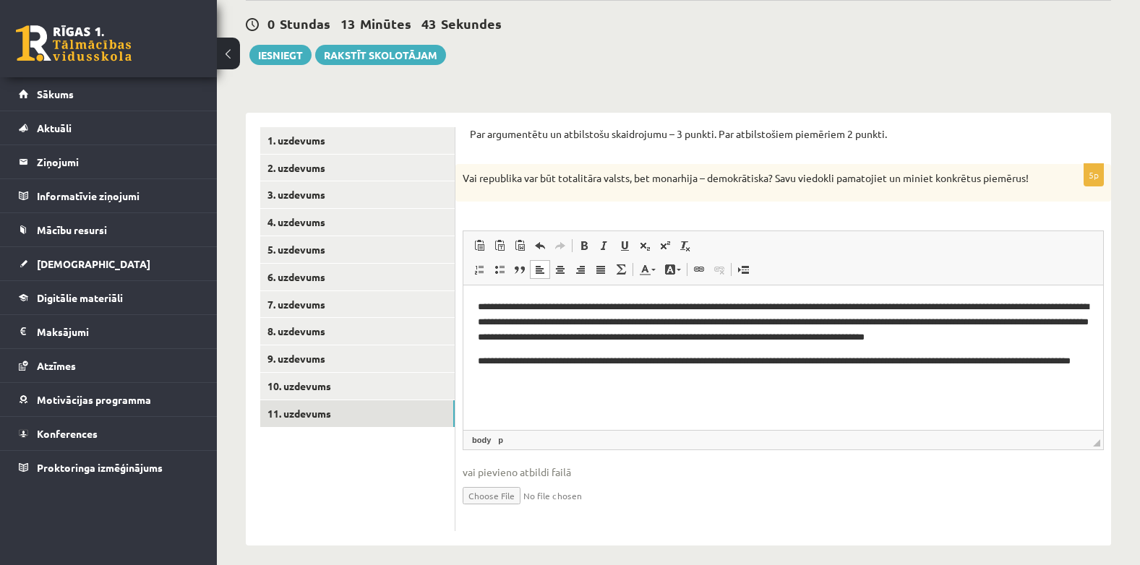
click at [847, 361] on p "**********" at bounding box center [783, 369] width 611 height 30
click at [669, 369] on p "**********" at bounding box center [783, 369] width 611 height 30
click at [784, 375] on p "**********" at bounding box center [783, 369] width 611 height 30
click at [847, 369] on p "**********" at bounding box center [783, 369] width 611 height 30
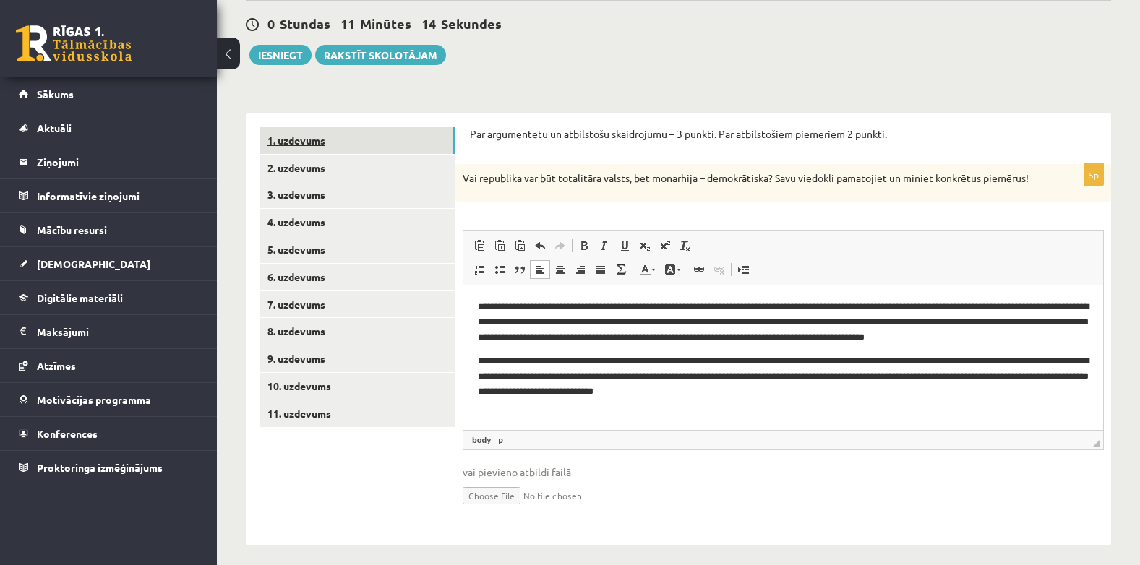
click at [349, 134] on link "1. uzdevums" at bounding box center [357, 140] width 194 height 27
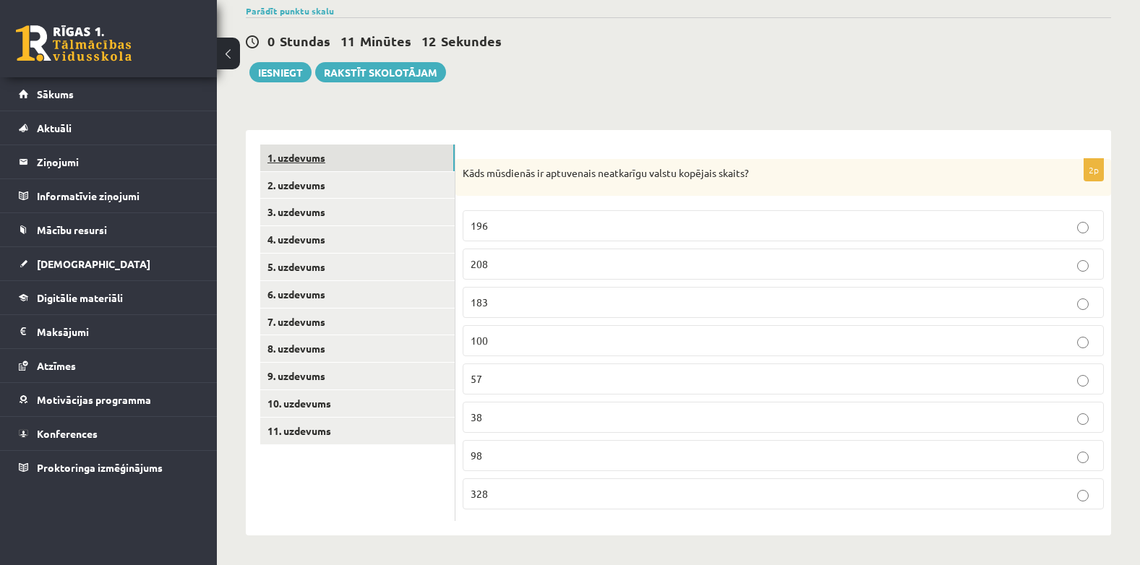
scroll to position [116, 0]
click at [326, 189] on link "2. uzdevums" at bounding box center [357, 185] width 194 height 27
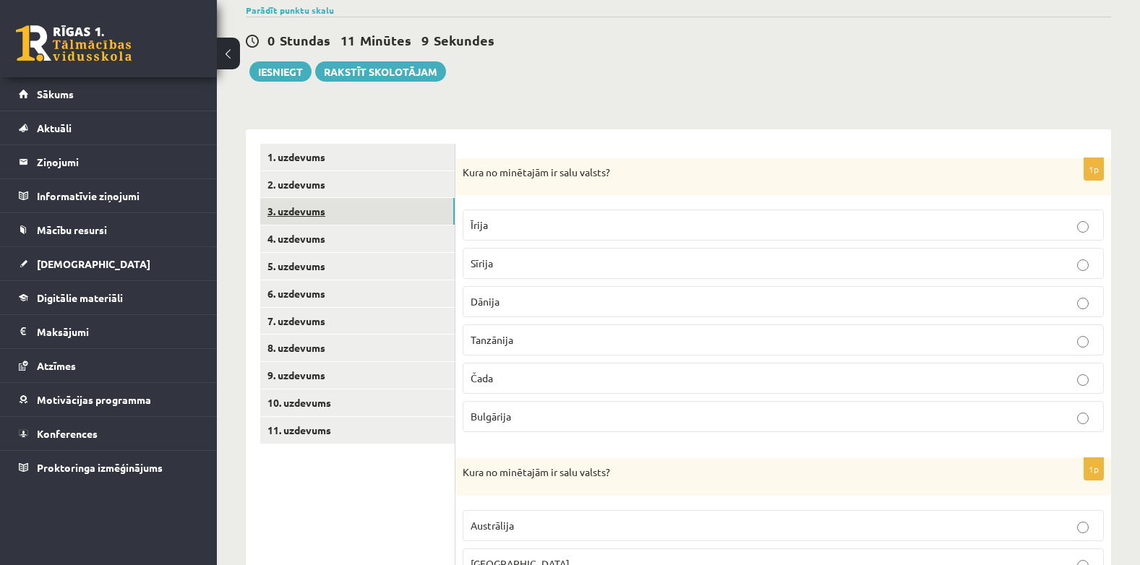
click at [318, 205] on link "3. uzdevums" at bounding box center [357, 211] width 194 height 27
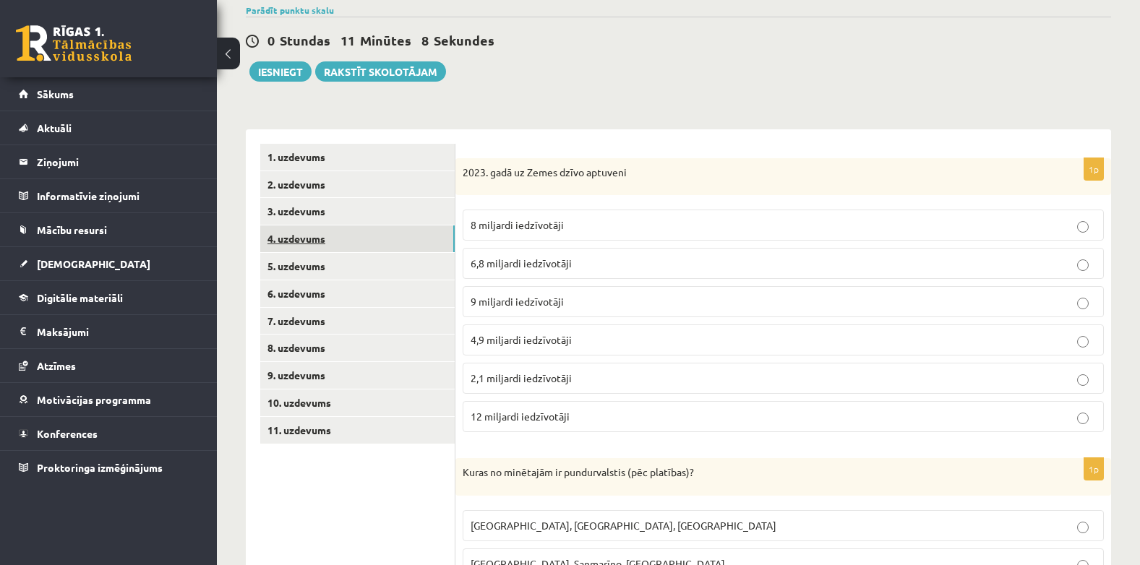
click at [320, 239] on link "4. uzdevums" at bounding box center [357, 239] width 194 height 27
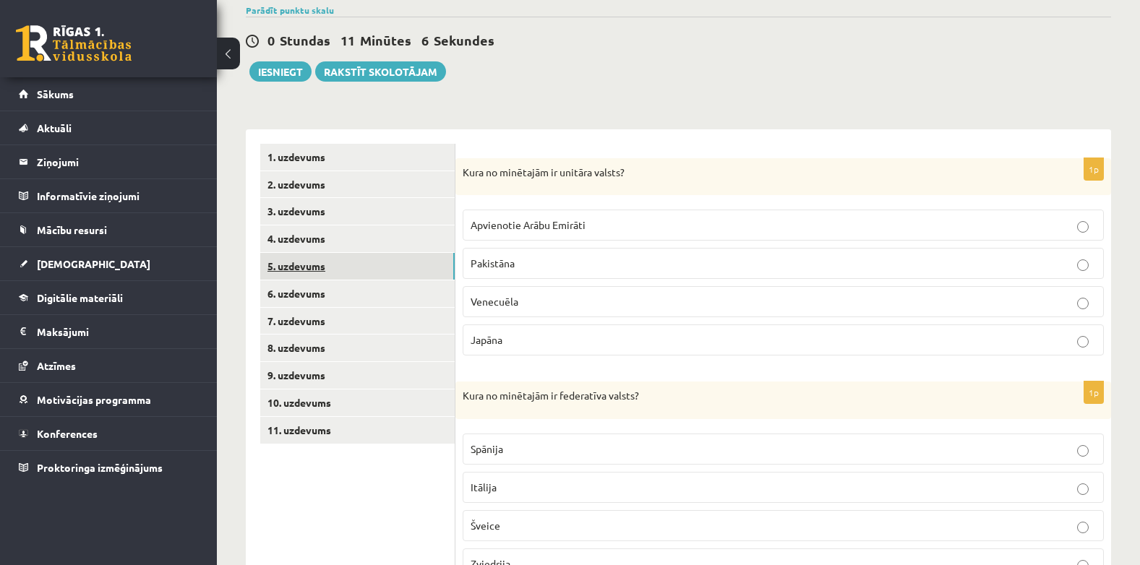
click at [317, 266] on link "5. uzdevums" at bounding box center [357, 266] width 194 height 27
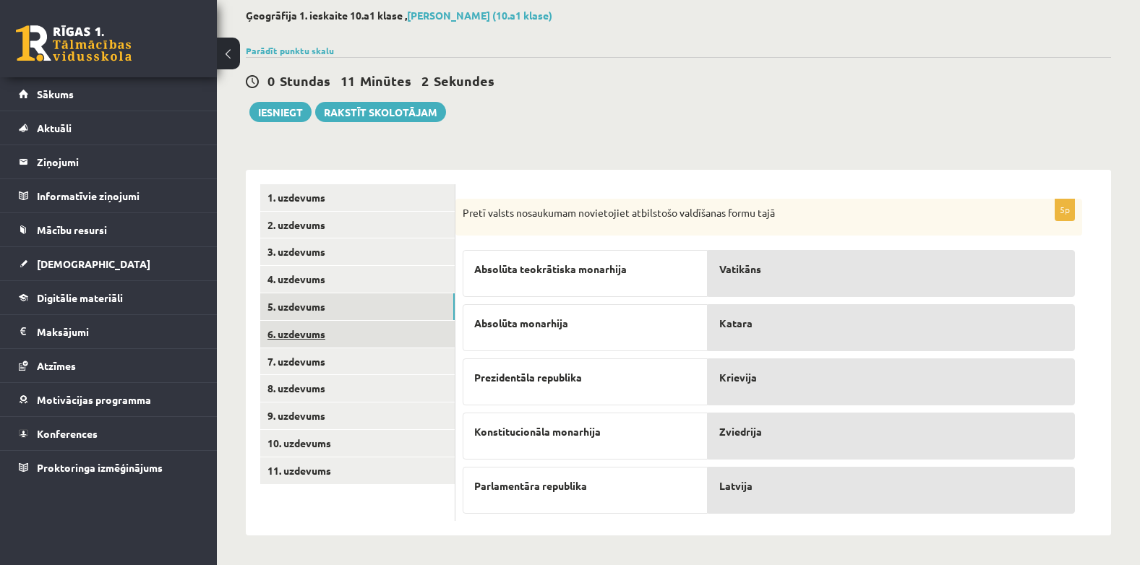
click at [305, 329] on link "6. uzdevums" at bounding box center [357, 334] width 194 height 27
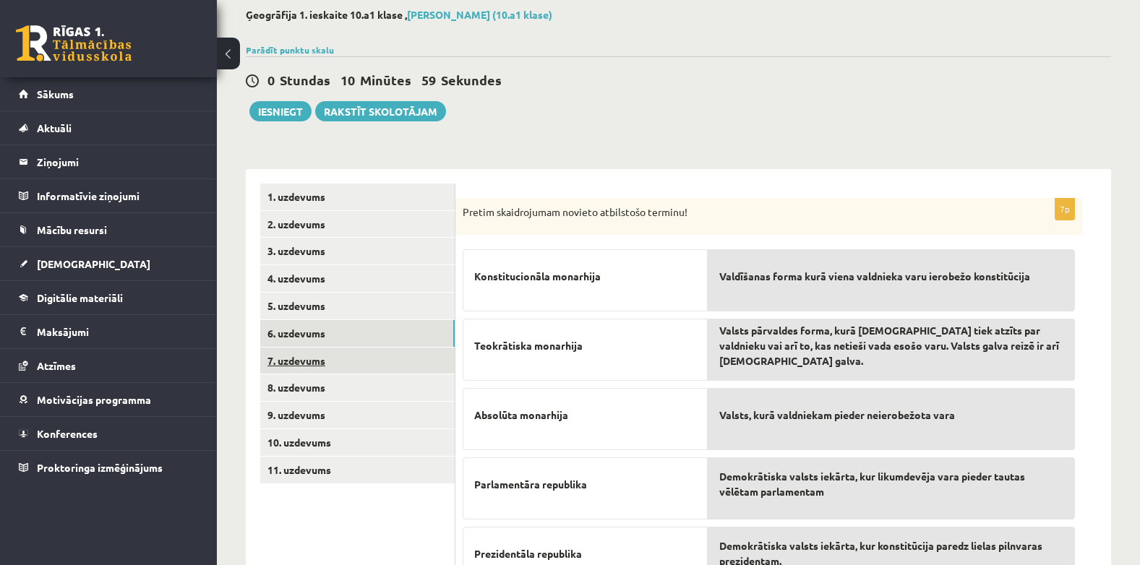
click at [304, 363] on link "7. uzdevums" at bounding box center [357, 361] width 194 height 27
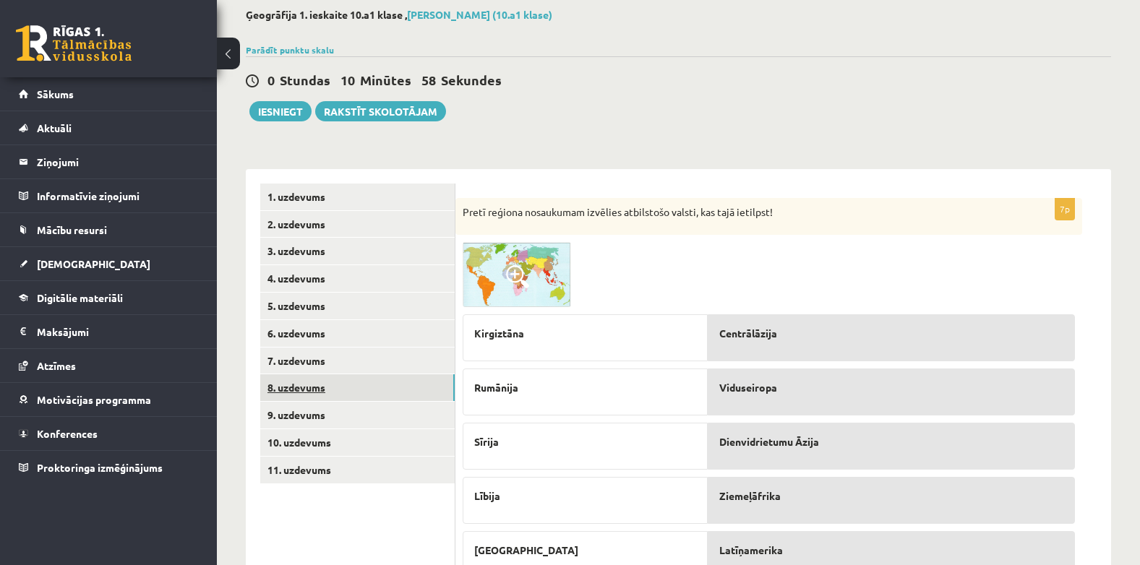
click at [301, 388] on link "8. uzdevums" at bounding box center [357, 387] width 194 height 27
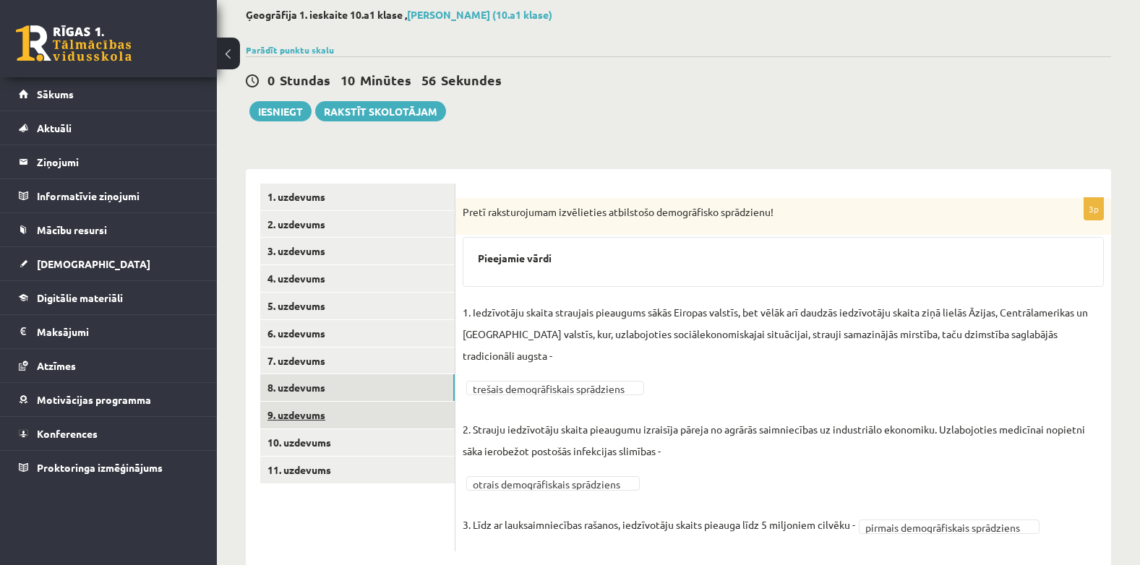
click at [299, 411] on link "9. uzdevums" at bounding box center [357, 415] width 194 height 27
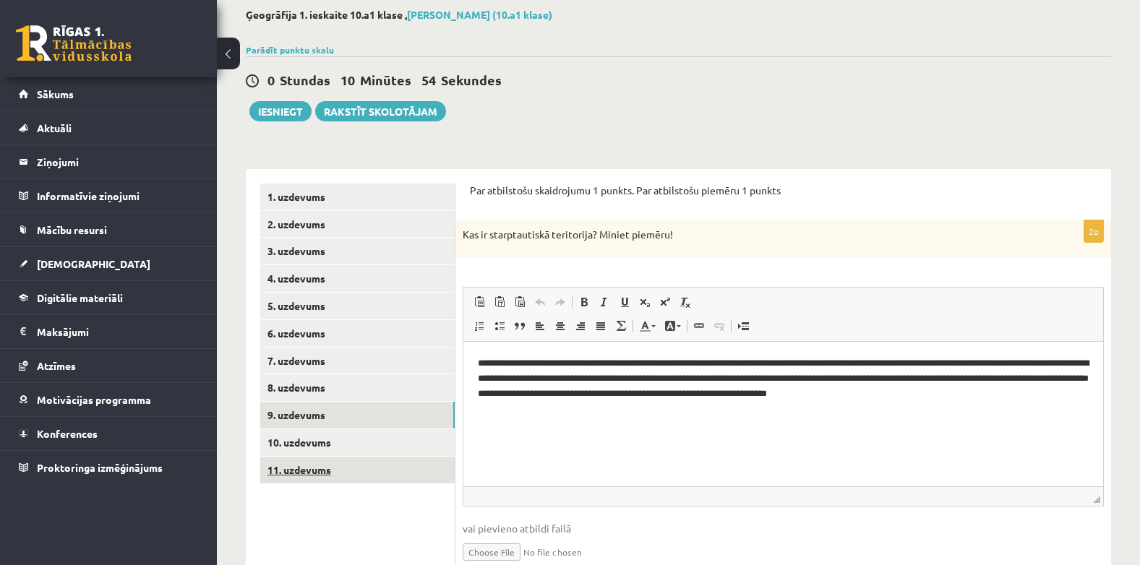
scroll to position [0, 0]
click at [297, 440] on link "10. uzdevums" at bounding box center [357, 442] width 194 height 27
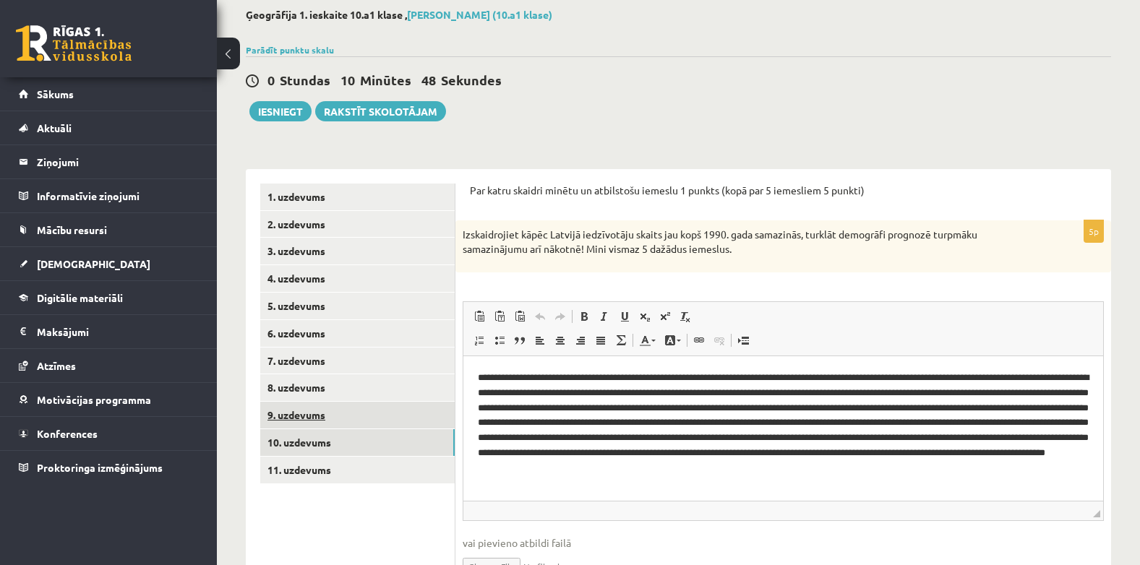
click at [319, 411] on link "9. uzdevums" at bounding box center [357, 415] width 194 height 27
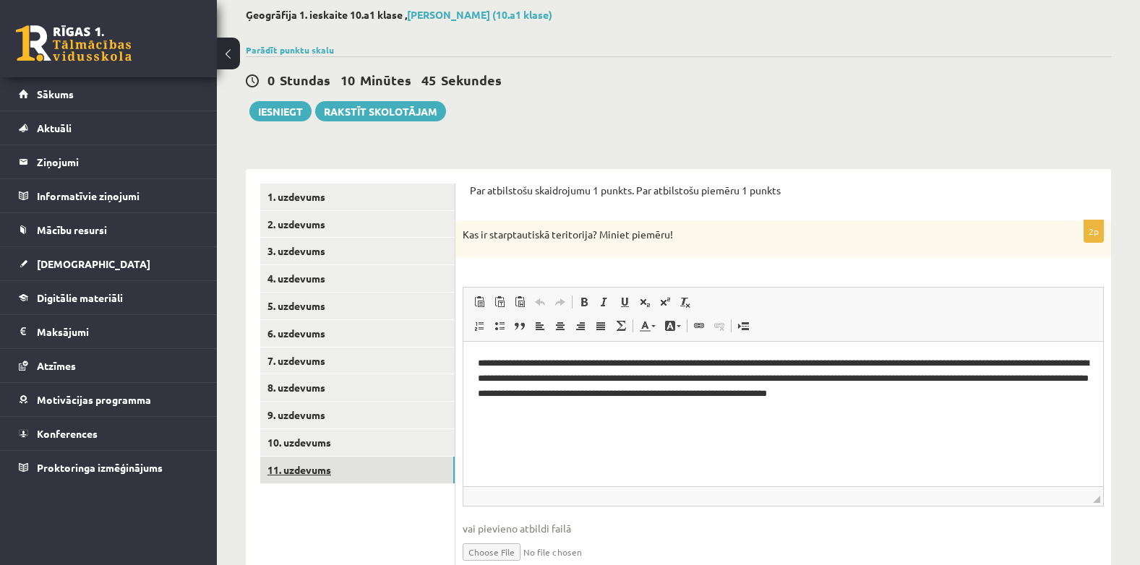
click at [303, 472] on link "11. uzdevums" at bounding box center [357, 470] width 194 height 27
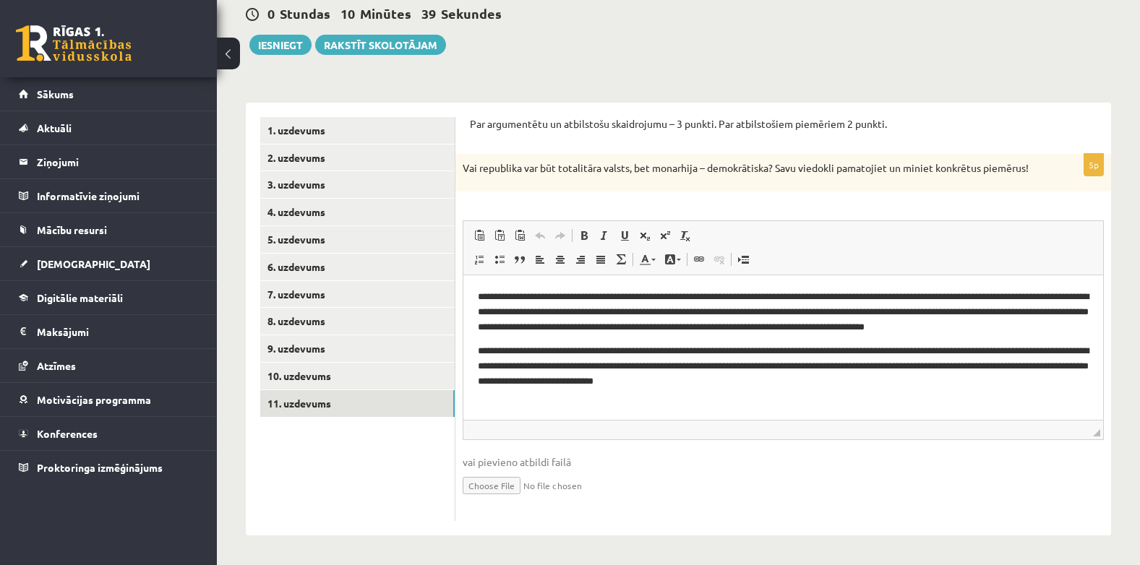
scroll to position [80, 0]
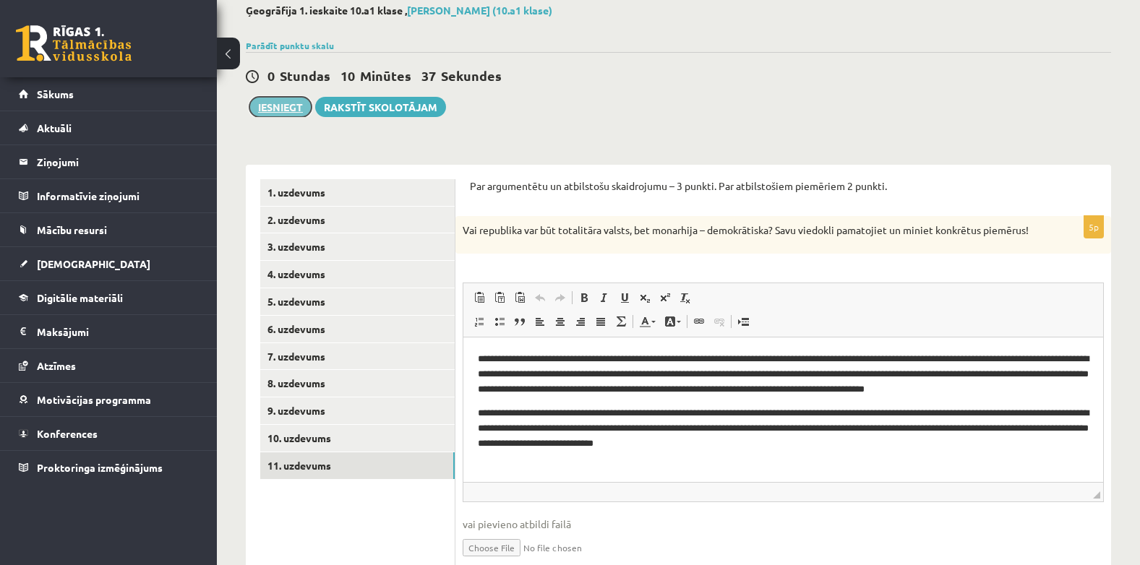
click at [276, 97] on button "Iesniegt" at bounding box center [280, 107] width 62 height 20
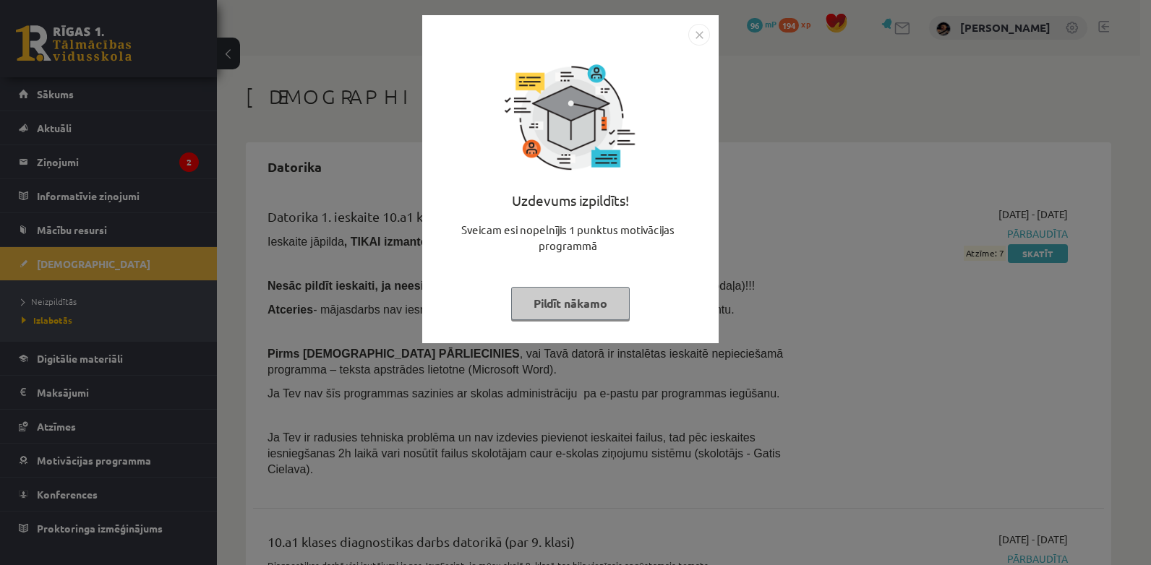
click at [551, 302] on button "Pildīt nākamo" at bounding box center [570, 303] width 119 height 33
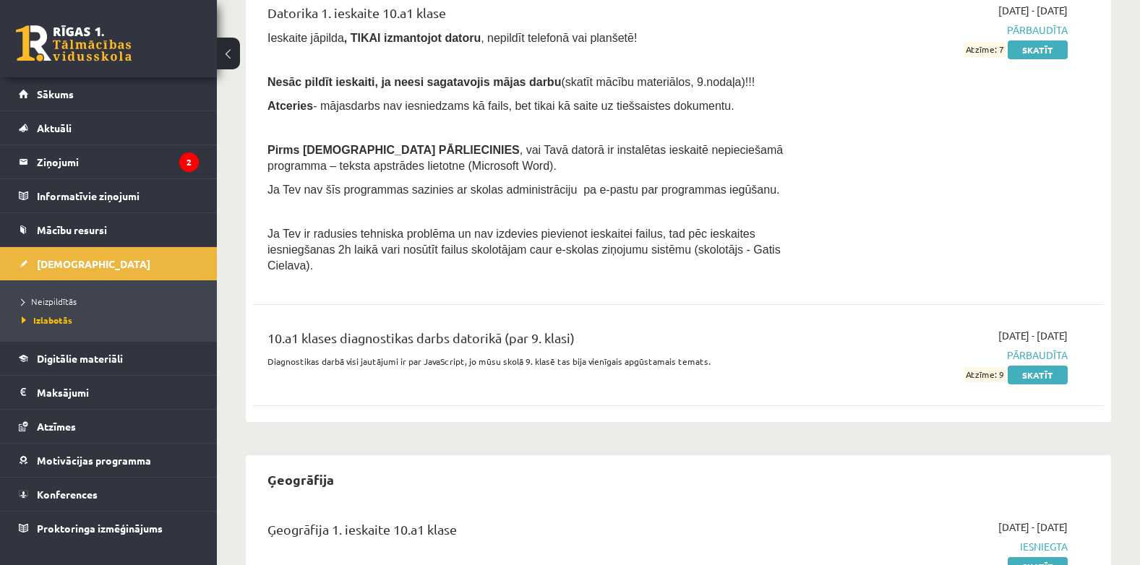
scroll to position [198, 0]
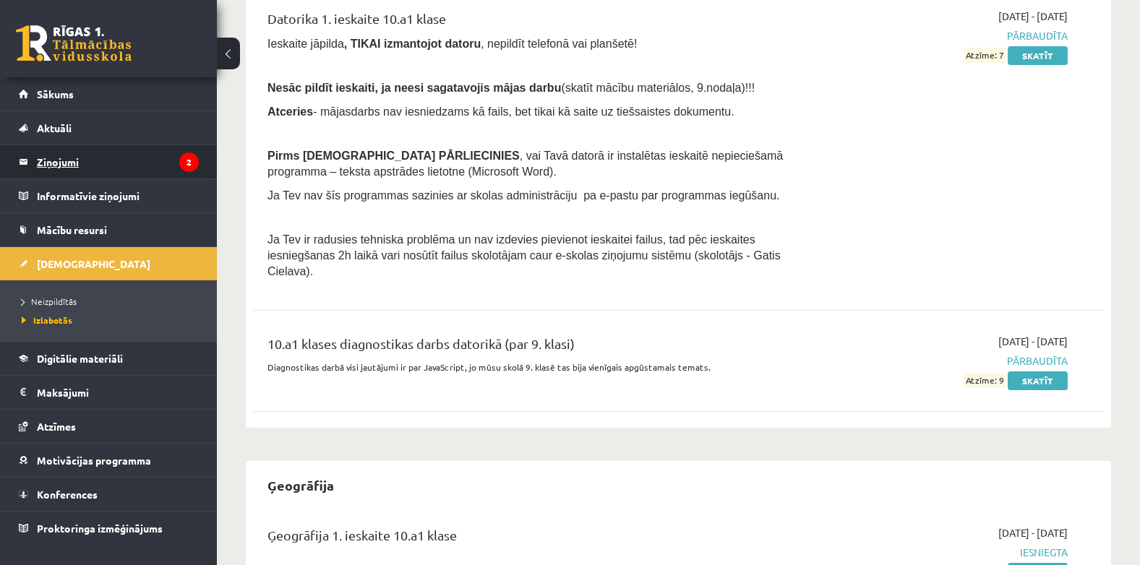
click at [61, 167] on legend "Ziņojumi 2" at bounding box center [118, 161] width 162 height 33
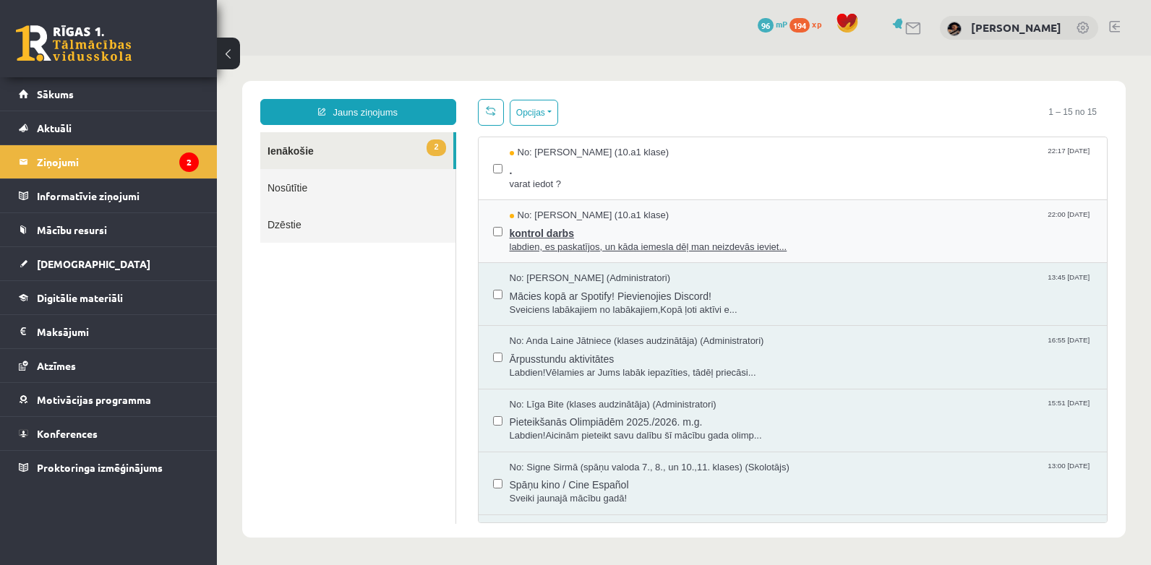
click at [556, 237] on span "kontrol darbs" at bounding box center [801, 232] width 583 height 18
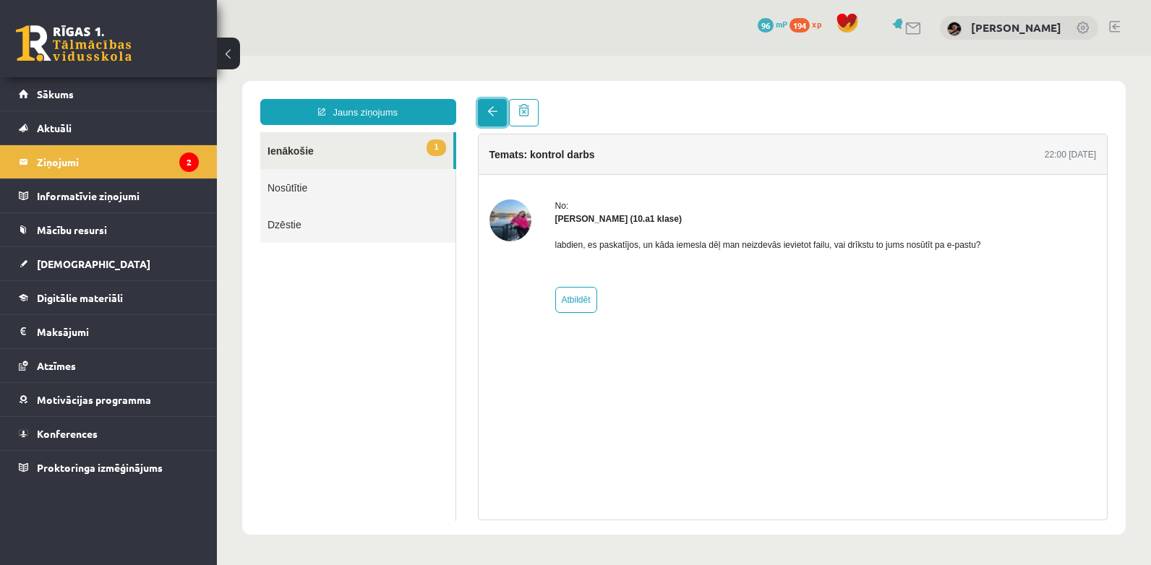
click at [491, 104] on link at bounding box center [492, 112] width 29 height 27
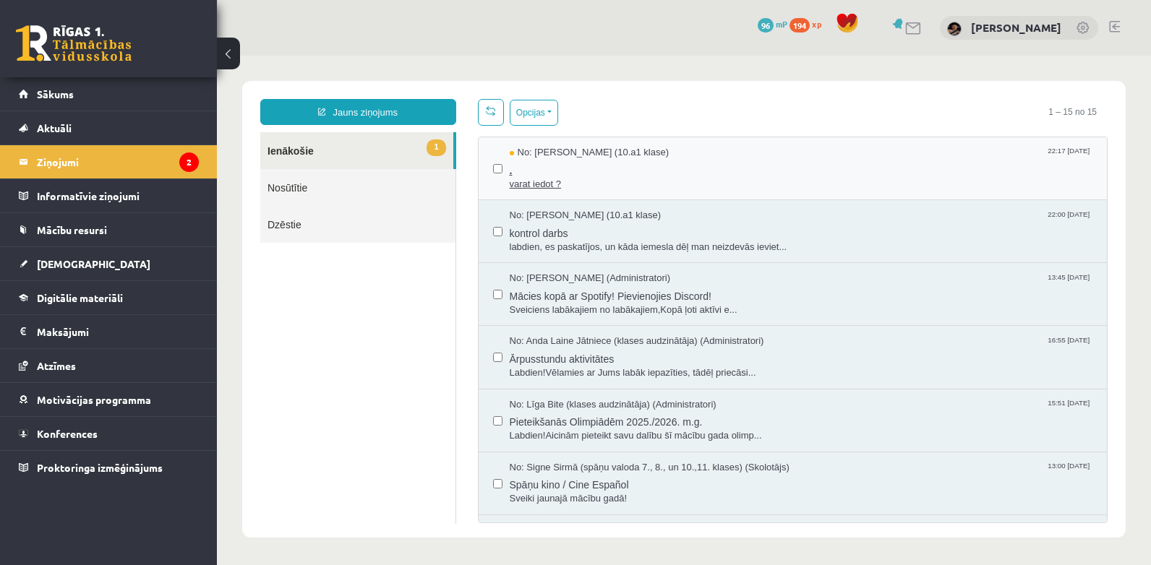
click at [562, 162] on span "." at bounding box center [801, 169] width 583 height 18
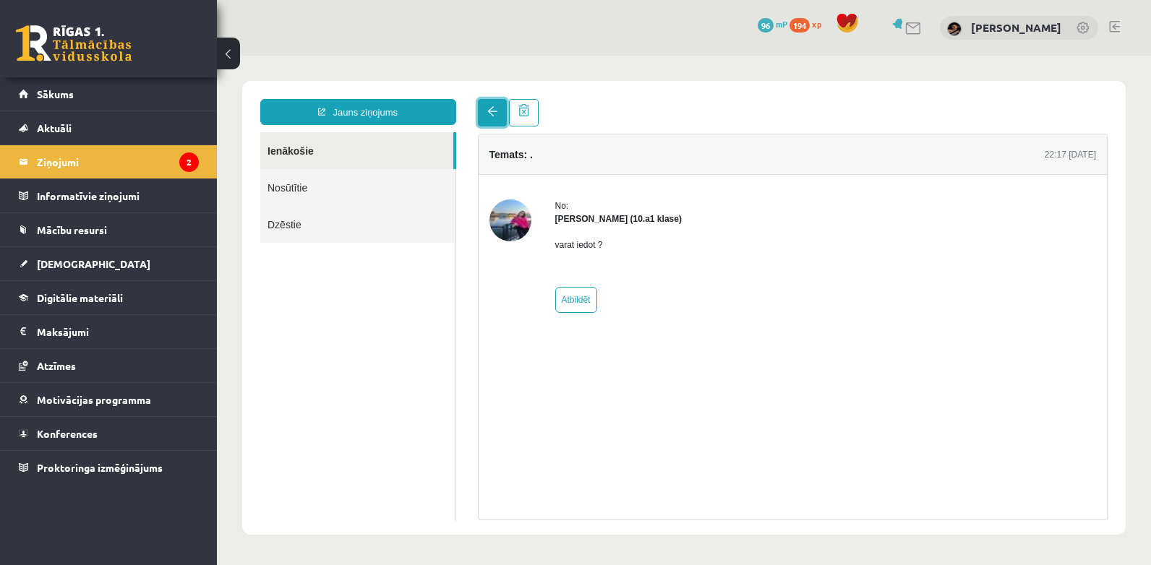
click at [489, 115] on span at bounding box center [492, 111] width 10 height 10
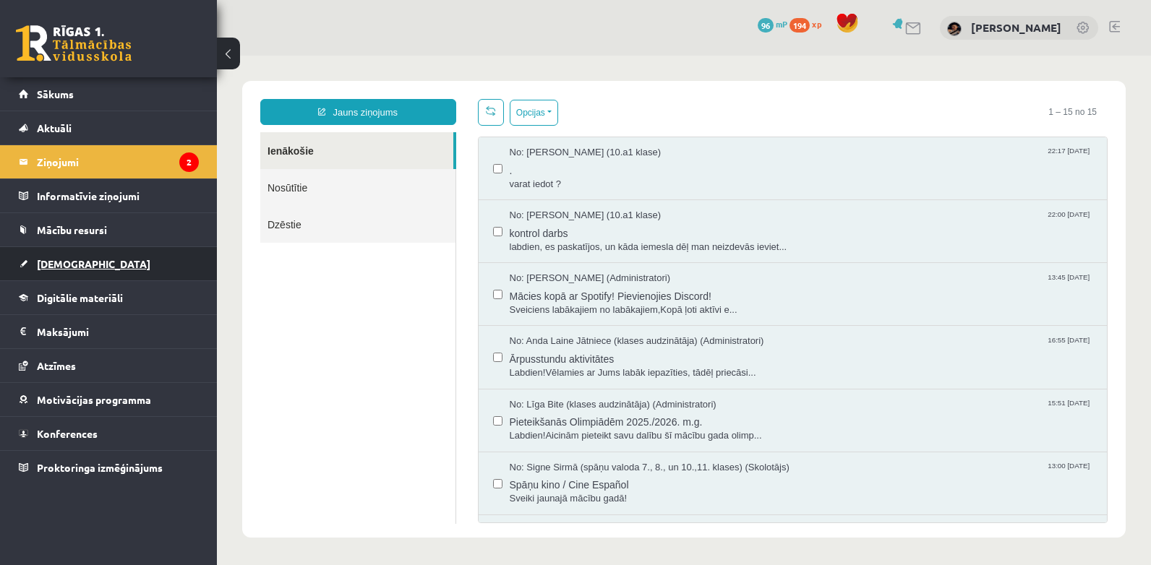
click at [62, 260] on span "[DEMOGRAPHIC_DATA]" at bounding box center [94, 263] width 114 height 13
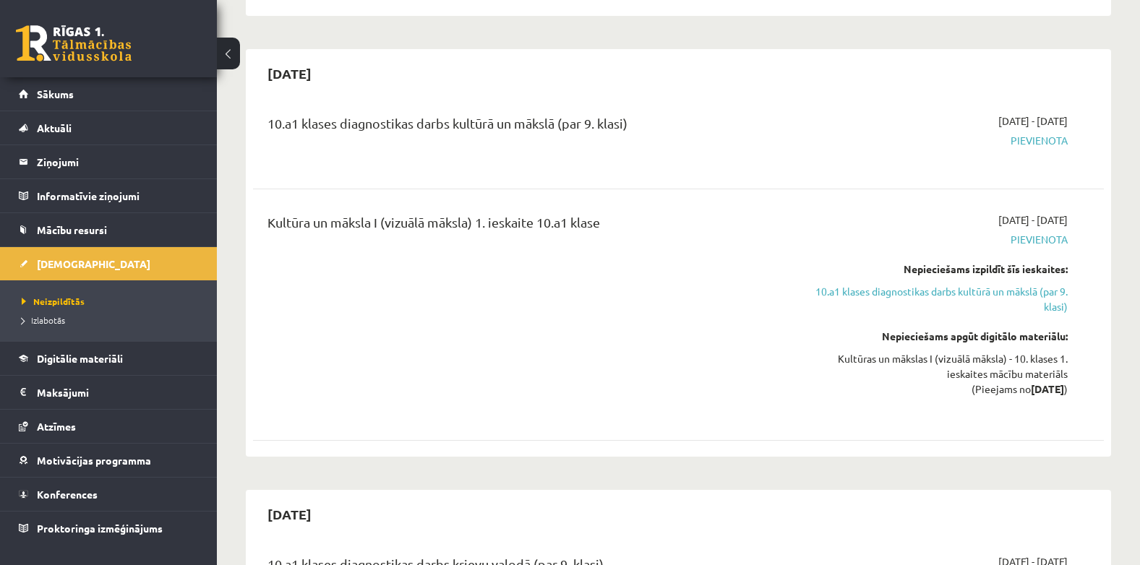
scroll to position [405, 0]
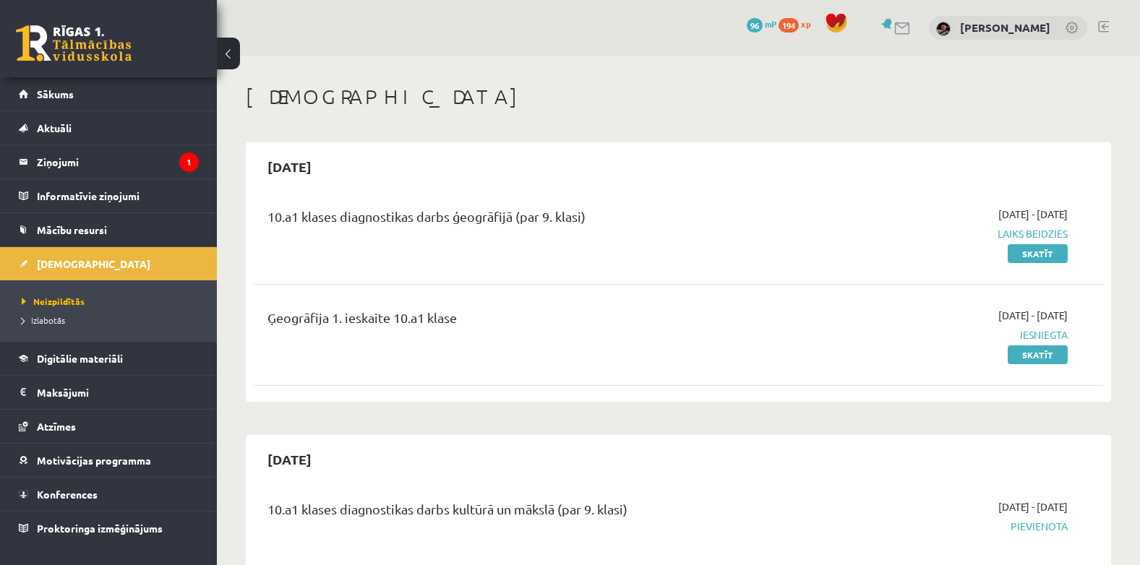
scroll to position [405, 0]
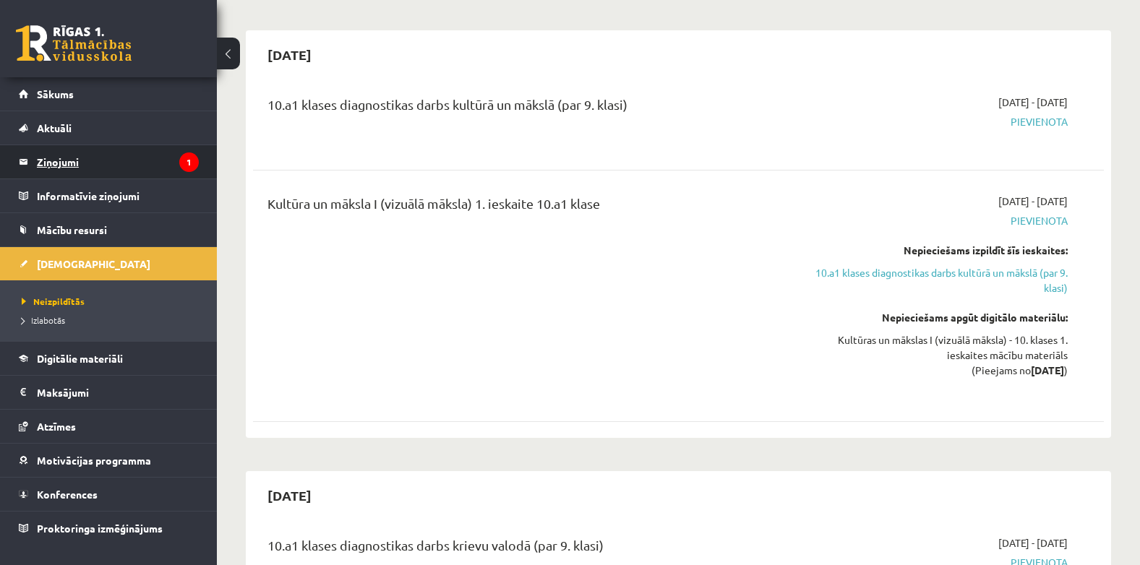
click at [64, 155] on legend "Ziņojumi 1" at bounding box center [118, 161] width 162 height 33
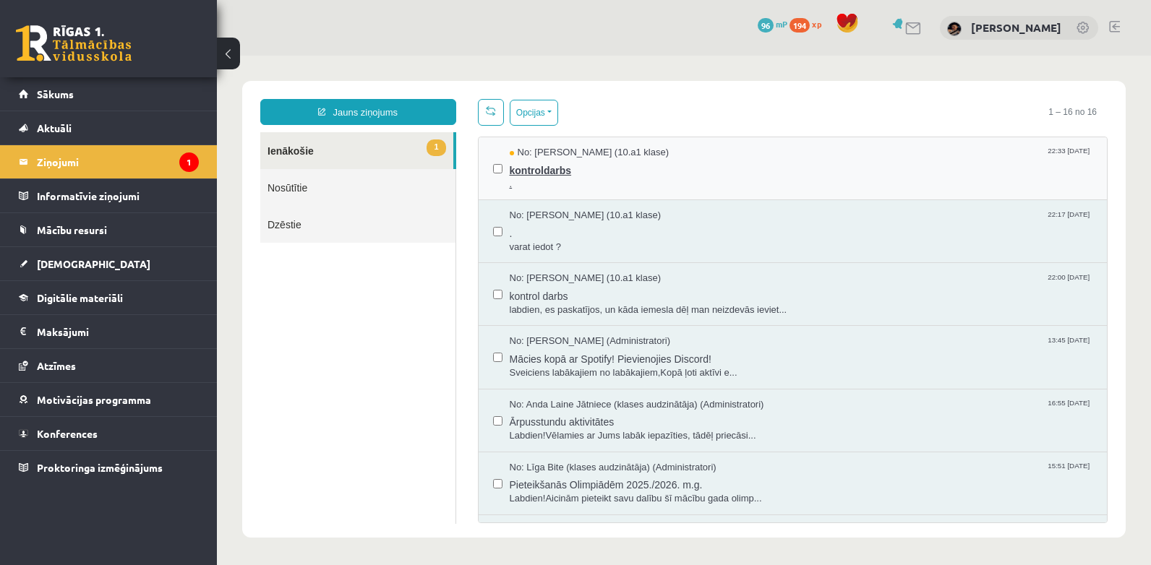
click at [535, 164] on span "kontroldarbs" at bounding box center [801, 169] width 583 height 18
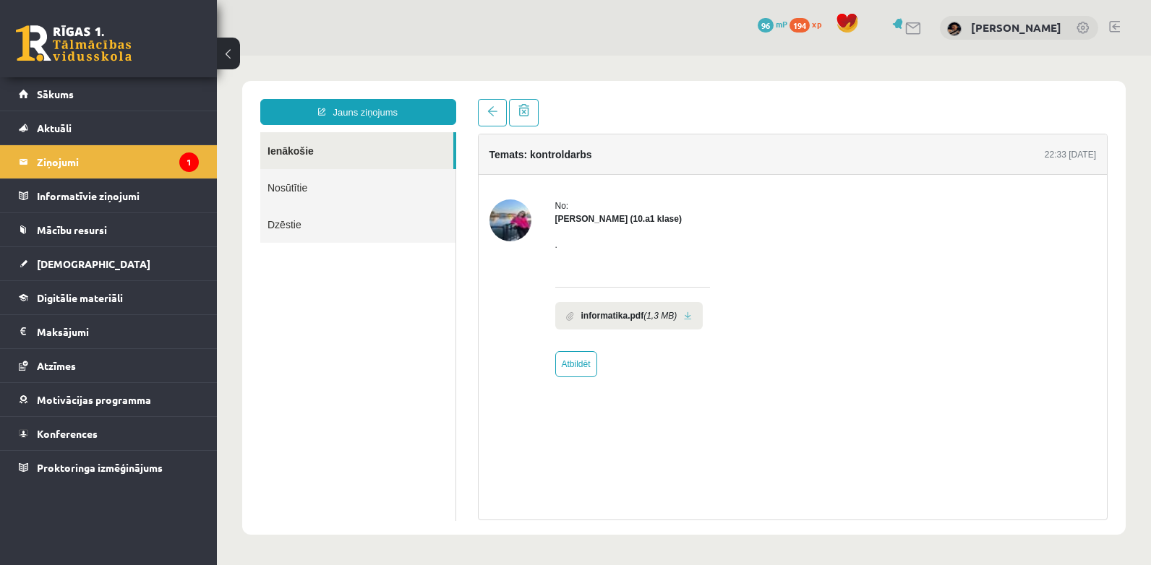
click at [521, 224] on img at bounding box center [510, 221] width 42 height 42
click at [492, 114] on span at bounding box center [492, 111] width 10 height 10
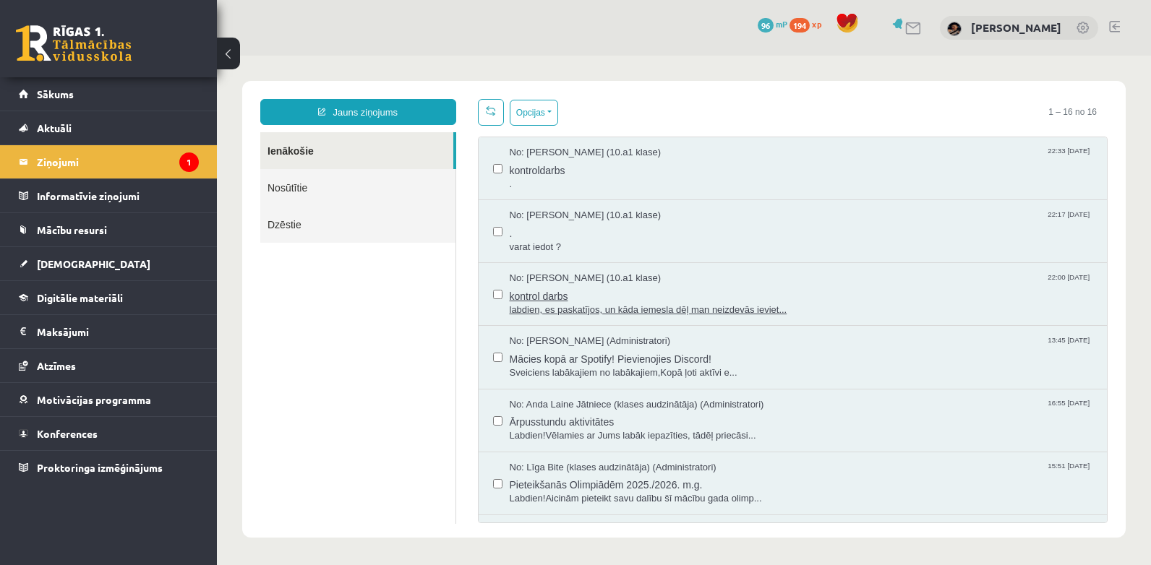
click at [610, 290] on span "kontrol darbs" at bounding box center [801, 295] width 583 height 18
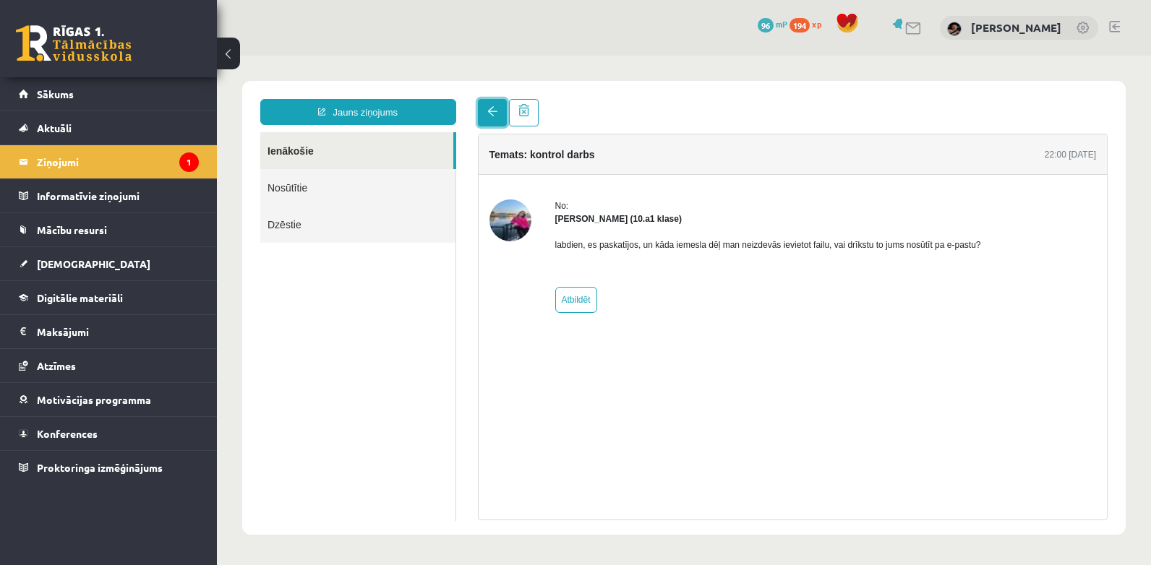
click at [488, 108] on span at bounding box center [492, 111] width 10 height 10
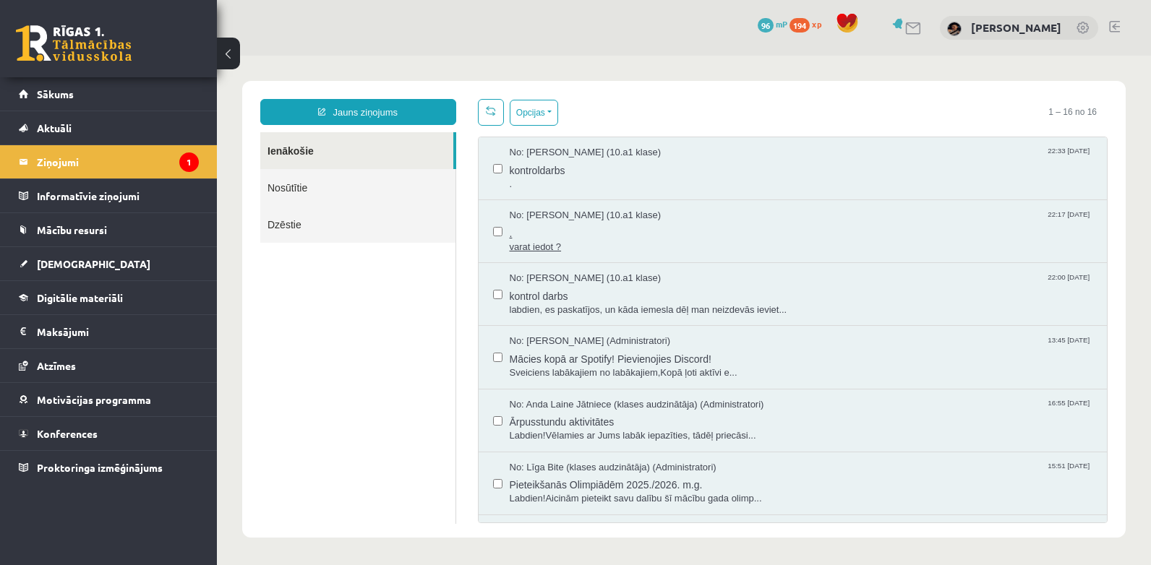
click at [549, 246] on span "varat iedot ?" at bounding box center [801, 248] width 583 height 14
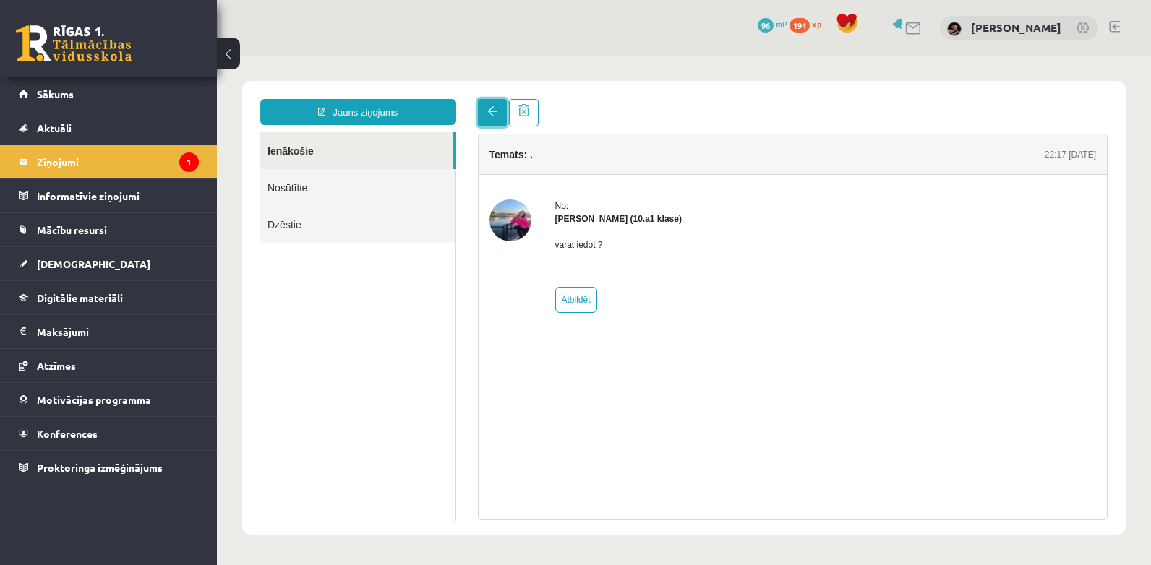
click at [499, 120] on link at bounding box center [492, 112] width 29 height 27
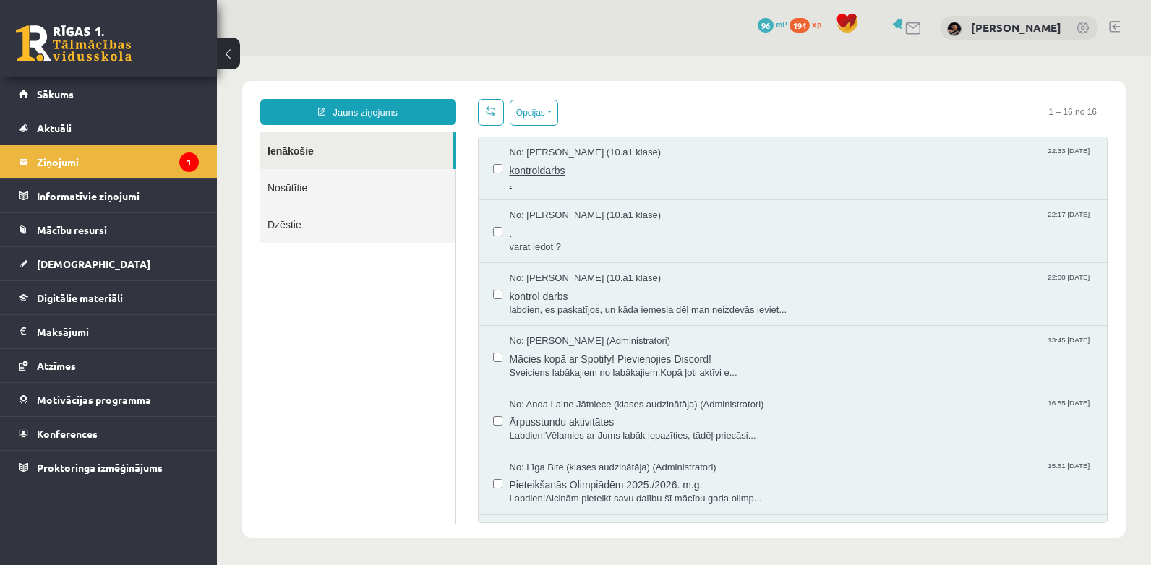
click at [627, 167] on span "kontroldarbs" at bounding box center [801, 169] width 583 height 18
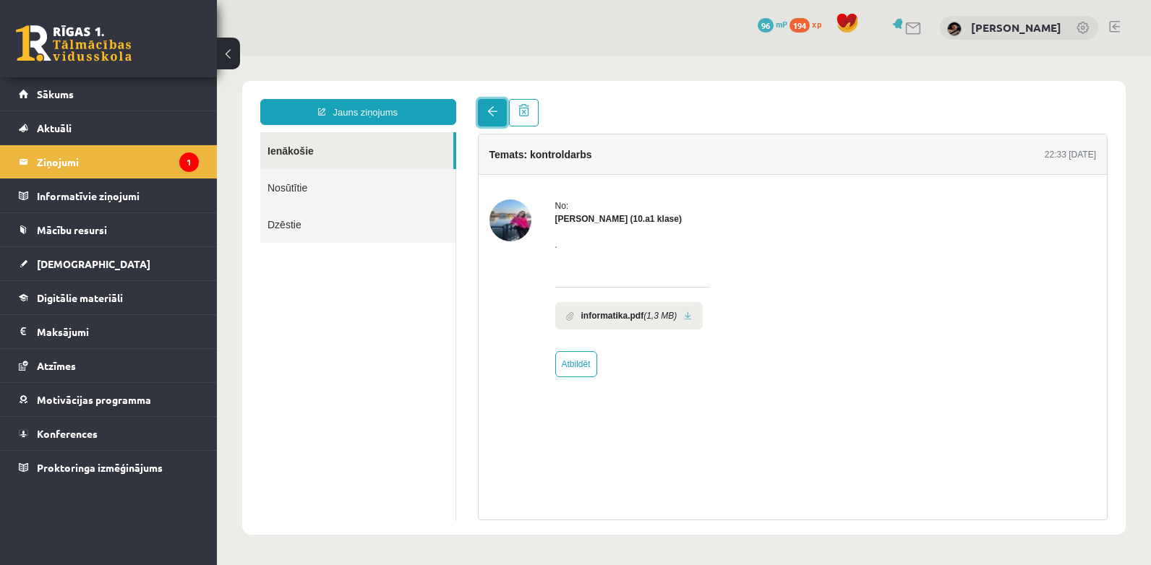
click at [494, 121] on link at bounding box center [492, 112] width 29 height 27
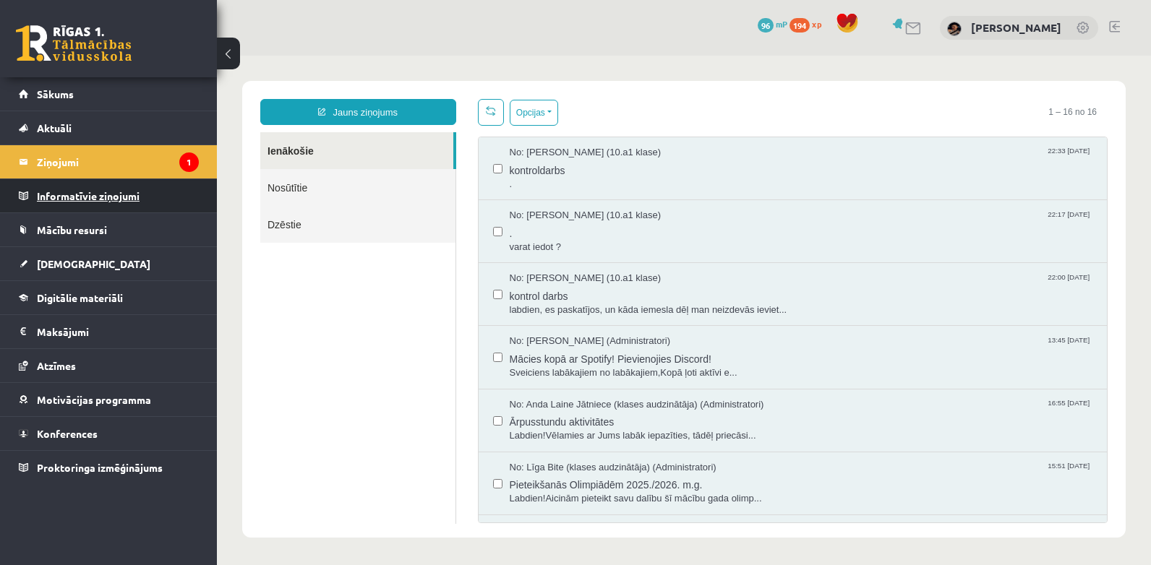
click at [104, 201] on legend "Informatīvie ziņojumi 0" at bounding box center [118, 195] width 162 height 33
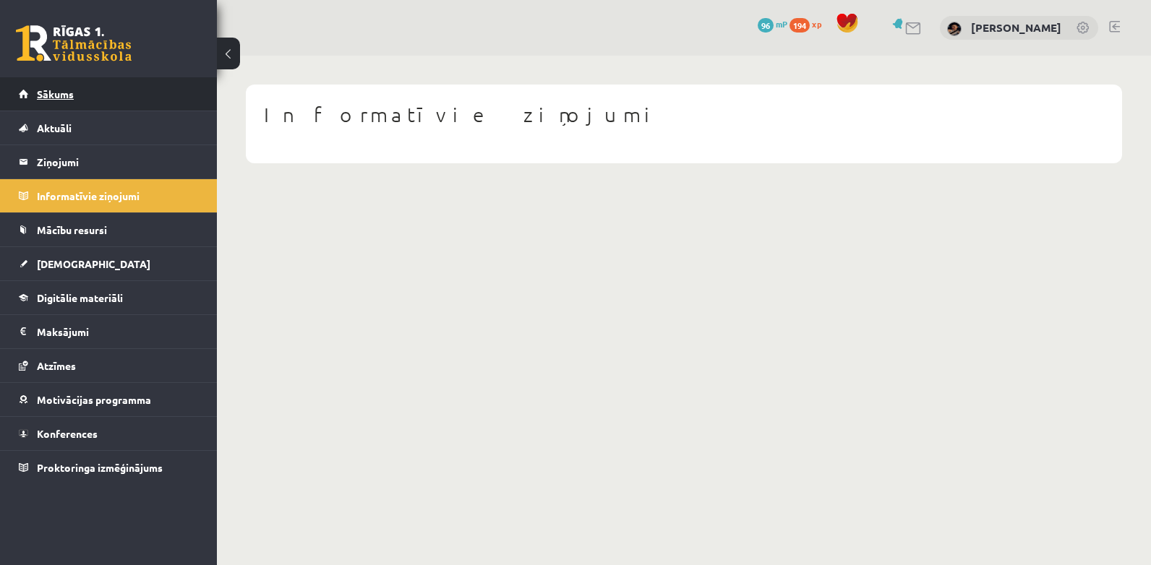
click at [46, 89] on span "Sākums" at bounding box center [55, 93] width 37 height 13
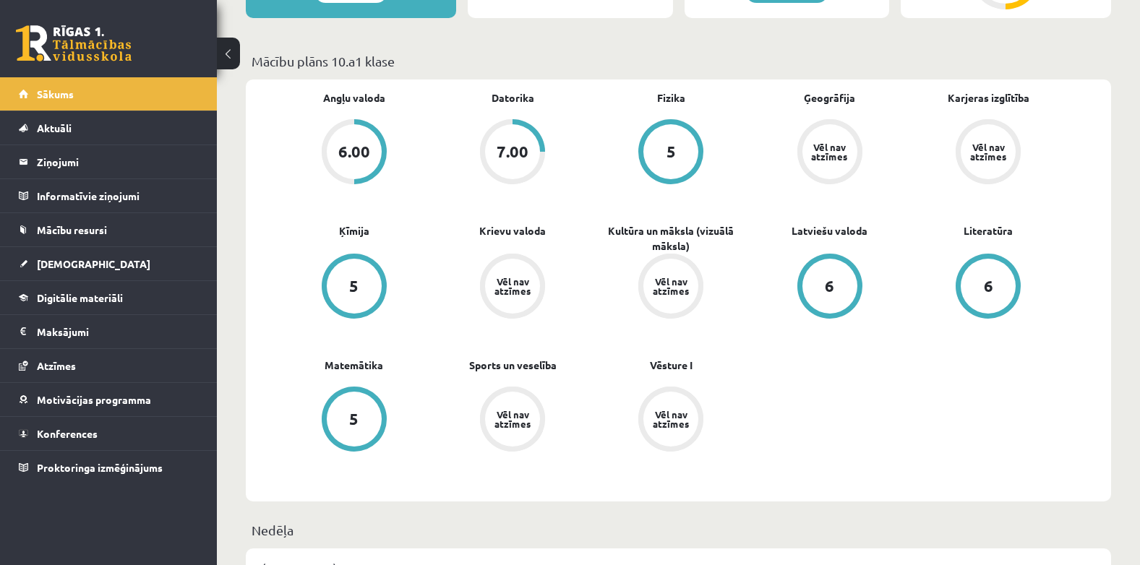
scroll to position [401, 0]
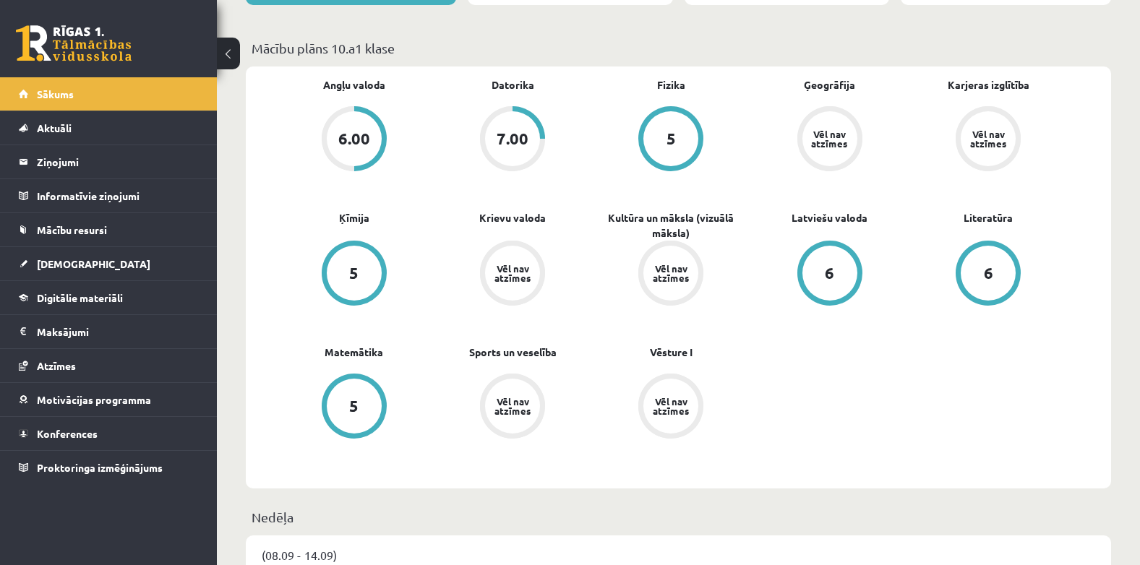
click at [998, 121] on div "Vēl nav atzīmes" at bounding box center [988, 138] width 55 height 55
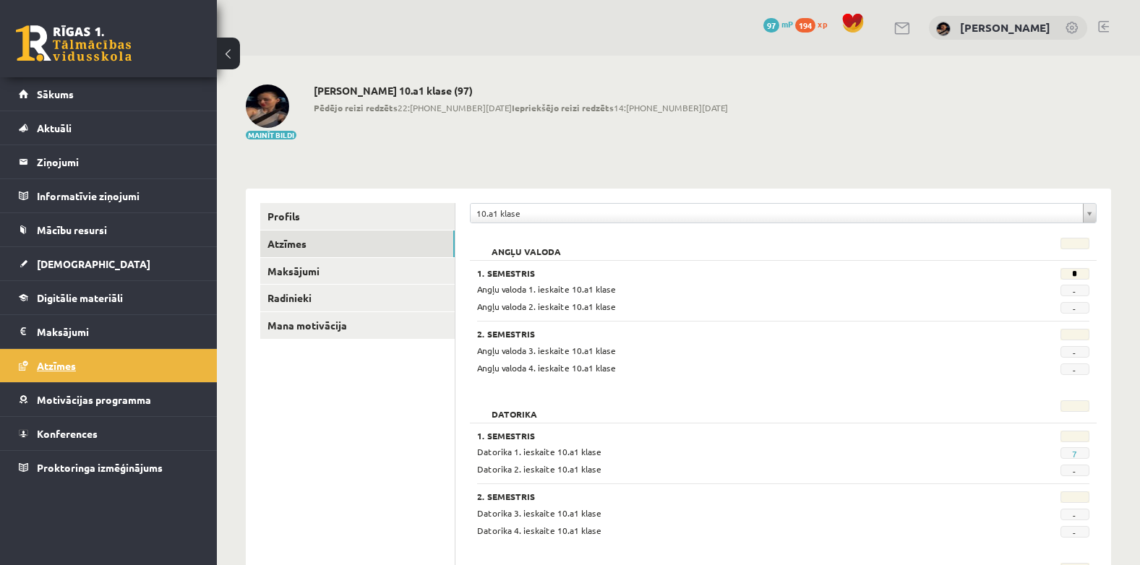
click at [55, 359] on link "Atzīmes" at bounding box center [109, 365] width 180 height 33
click at [60, 93] on span "Sākums" at bounding box center [55, 93] width 37 height 13
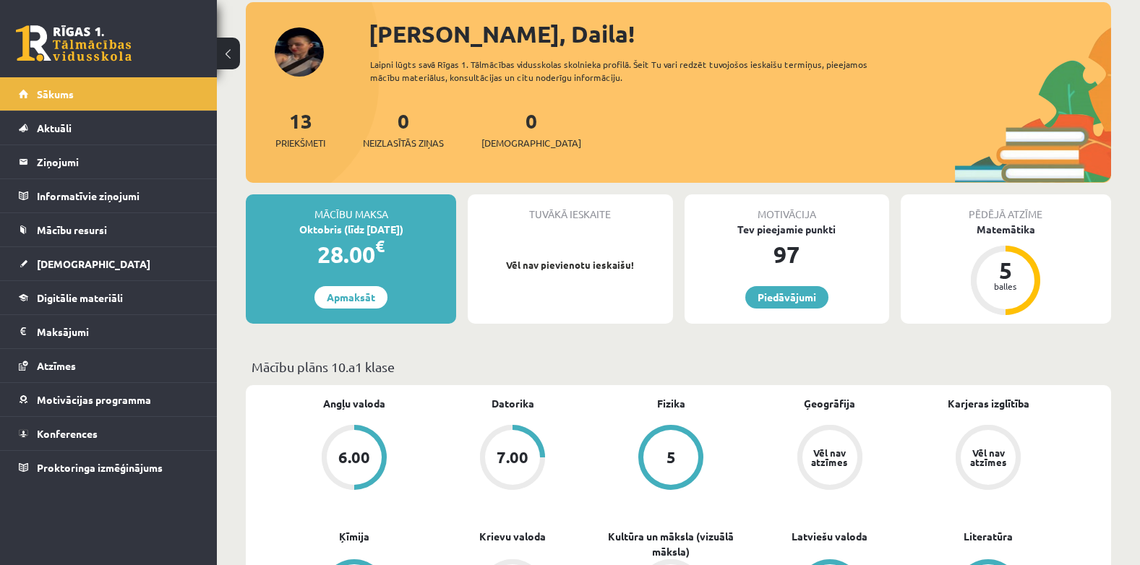
scroll to position [105, 0]
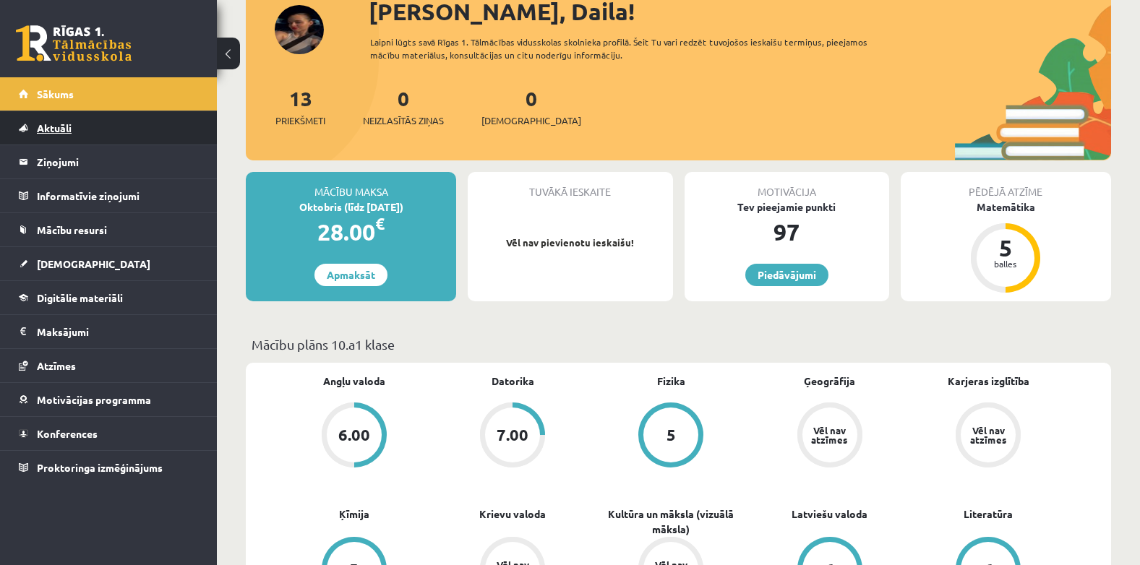
click at [52, 127] on span "Aktuāli" at bounding box center [54, 127] width 35 height 13
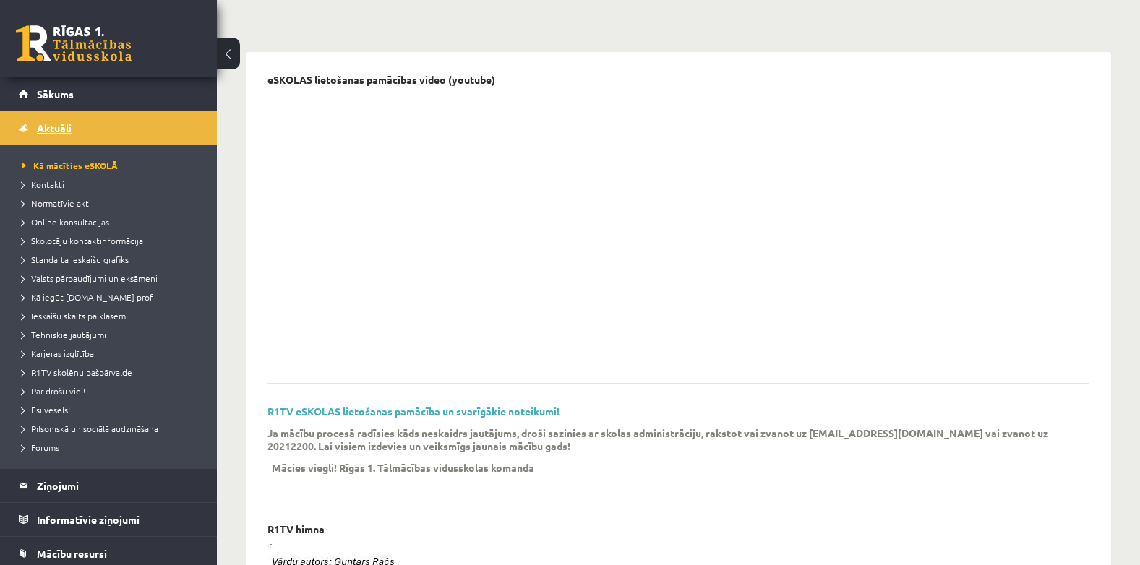
click at [103, 120] on link "Aktuāli" at bounding box center [109, 127] width 180 height 33
click at [67, 525] on legend "Informatīvie ziņojumi 0" at bounding box center [118, 519] width 162 height 33
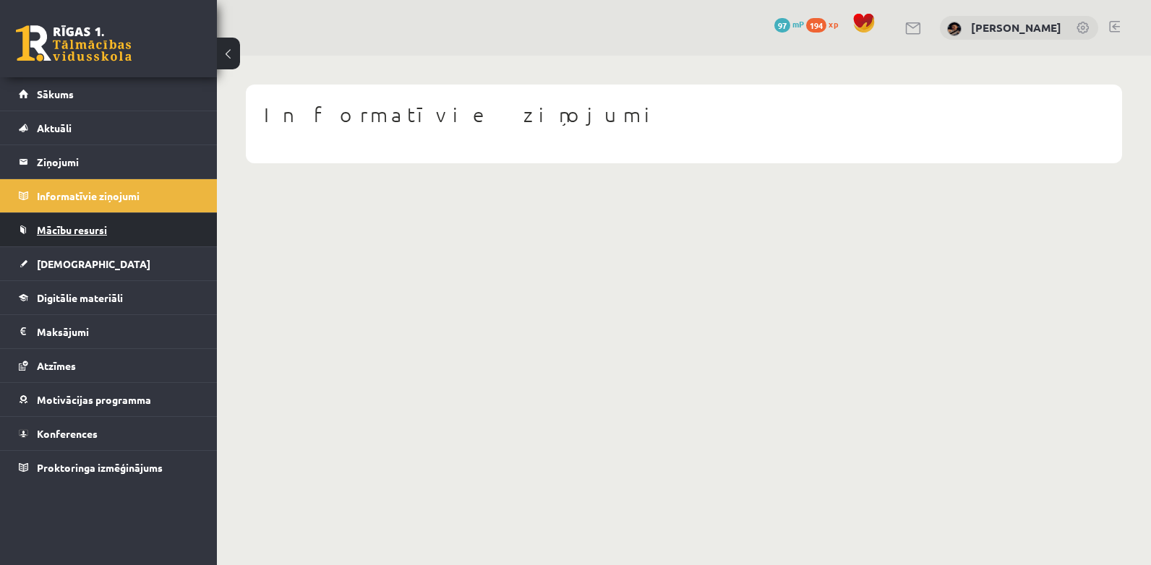
click at [82, 236] on link "Mācību resursi" at bounding box center [109, 229] width 180 height 33
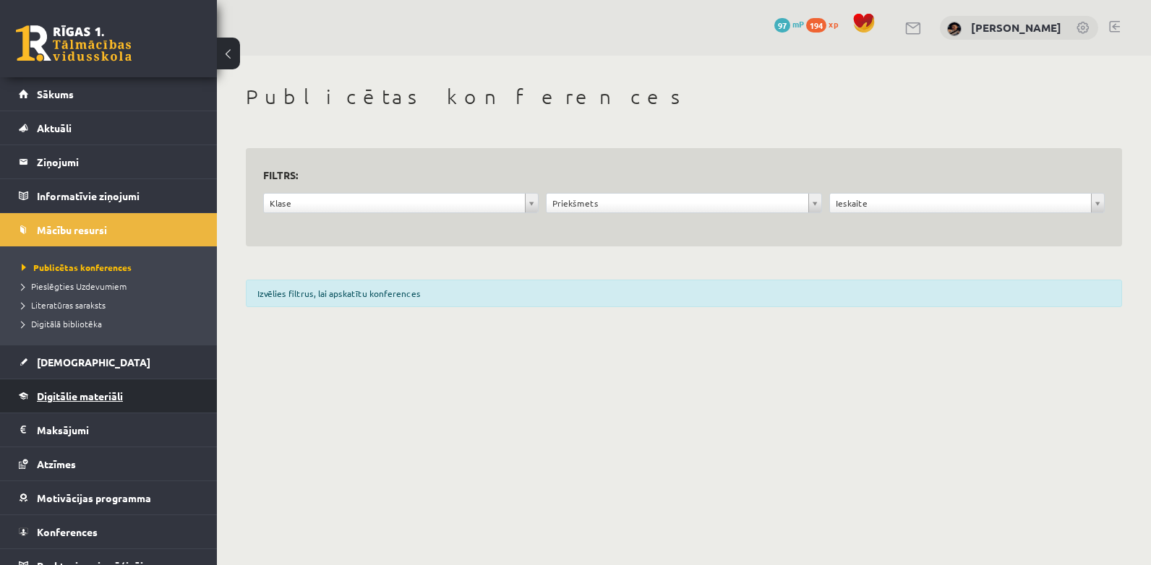
click at [69, 398] on span "Digitālie materiāli" at bounding box center [80, 396] width 86 height 13
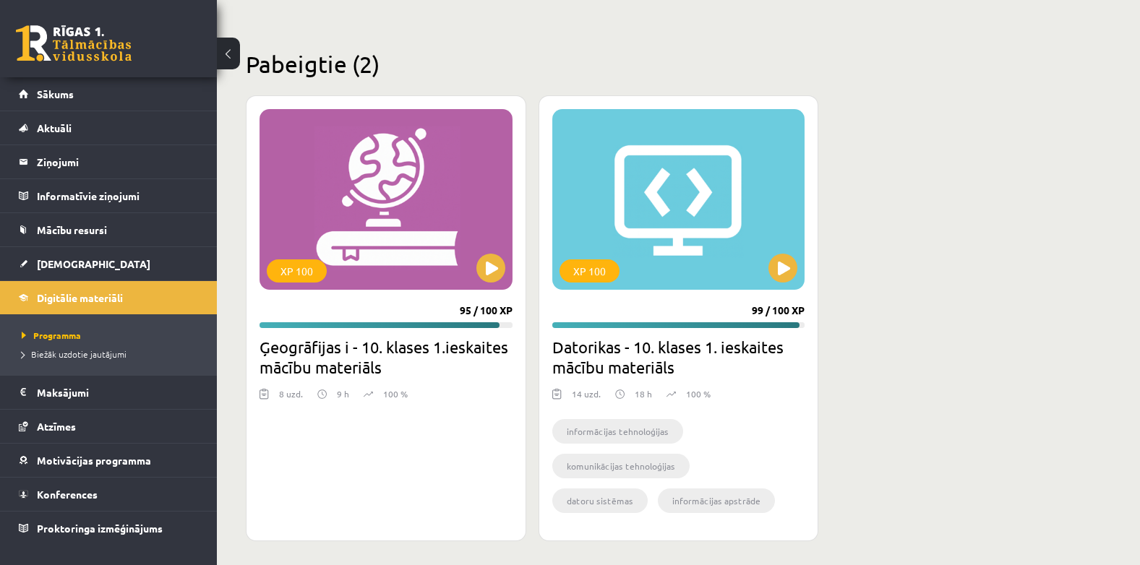
scroll to position [403, 0]
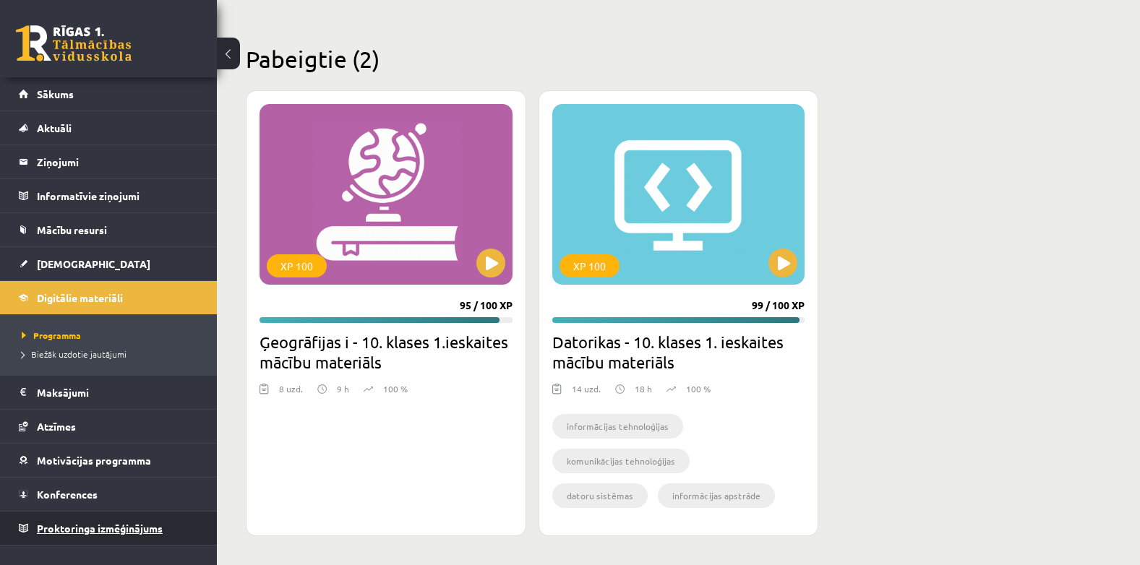
click at [93, 533] on span "Proktoringa izmēģinājums" at bounding box center [100, 528] width 126 height 13
